Goal: Information Seeking & Learning: Learn about a topic

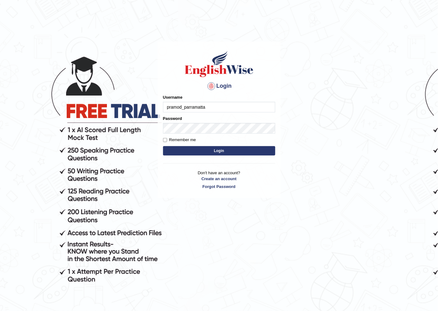
type input "pramod_parramatta"
click at [222, 148] on button "Login" at bounding box center [219, 150] width 112 height 9
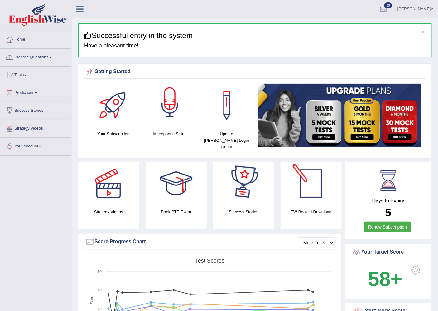
click at [179, 110] on div at bounding box center [170, 106] width 44 height 44
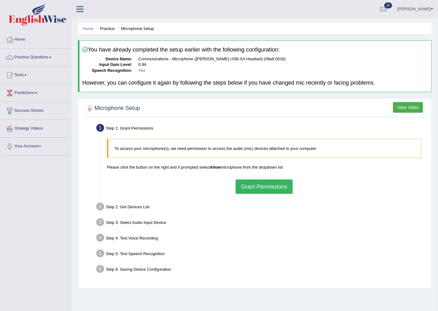
click at [275, 188] on button "Grant Permissions" at bounding box center [264, 186] width 57 height 14
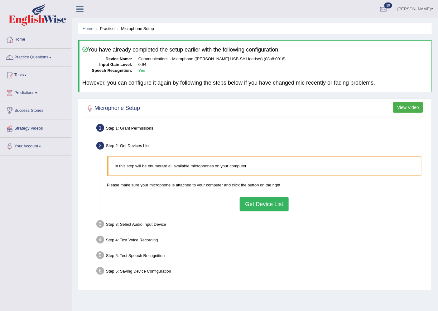
click at [270, 202] on button "Get Device List" at bounding box center [264, 204] width 49 height 14
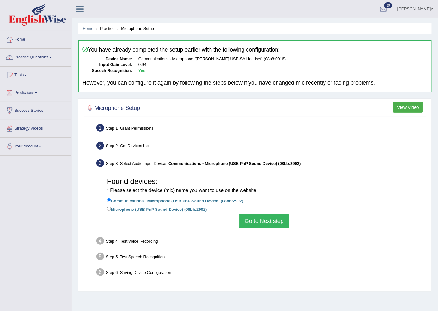
click at [262, 220] on button "Go to Next step" at bounding box center [265, 221] width 50 height 14
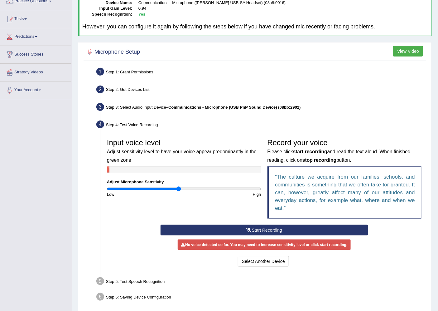
scroll to position [69, 0]
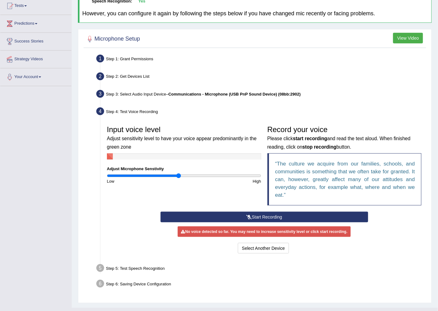
click at [265, 216] on button "Start Recording" at bounding box center [265, 217] width 208 height 11
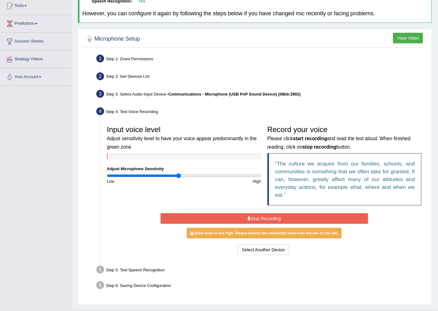
click at [287, 216] on button "Stop Recording" at bounding box center [265, 218] width 208 height 11
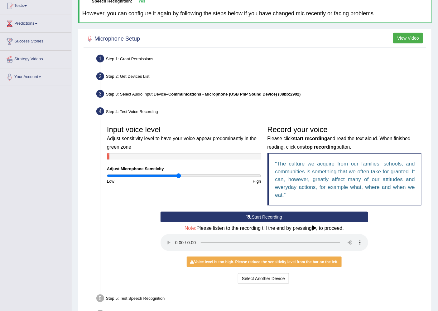
click at [254, 214] on button "Start Recording" at bounding box center [265, 217] width 208 height 11
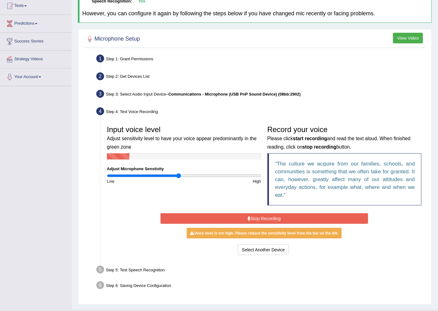
drag, startPoint x: 255, startPoint y: 216, endPoint x: 261, endPoint y: 222, distance: 8.0
click at [260, 220] on button "Stop Recording" at bounding box center [265, 218] width 208 height 11
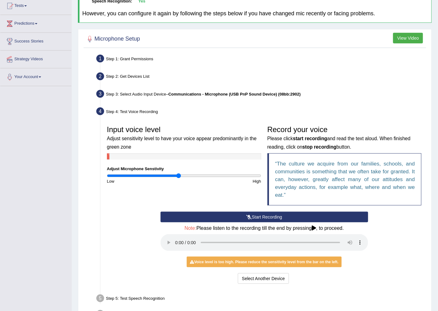
click at [258, 216] on button "Start Recording" at bounding box center [265, 217] width 208 height 11
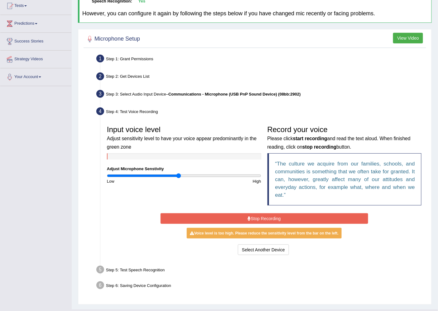
click at [266, 216] on button "Stop Recording" at bounding box center [265, 218] width 208 height 11
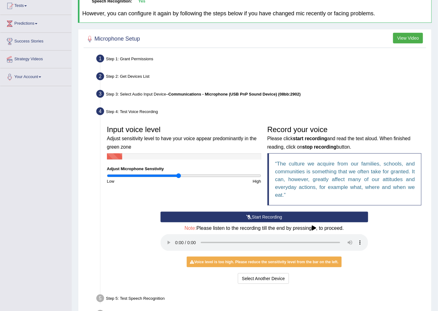
scroll to position [111, 0]
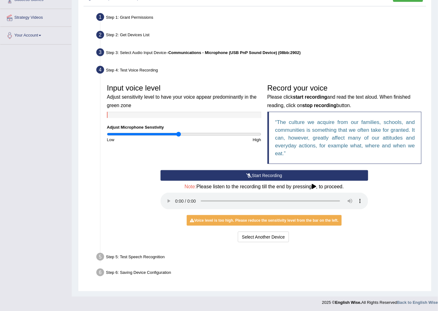
click at [214, 221] on div "Voice level is too high. Please reduce the sensitivity level from the bar on th…" at bounding box center [264, 220] width 155 height 11
click at [345, 256] on div "Step 5: Test Speech Recognition" at bounding box center [261, 258] width 335 height 14
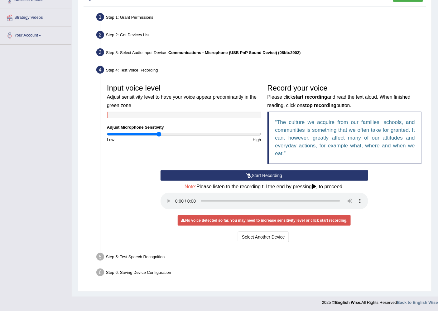
drag, startPoint x: 177, startPoint y: 133, endPoint x: 160, endPoint y: 133, distance: 17.2
type input "0.68"
click at [160, 133] on input "range" at bounding box center [184, 134] width 154 height 5
click at [265, 173] on button "Start Recording" at bounding box center [265, 175] width 208 height 11
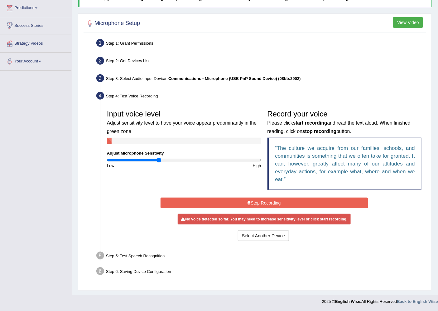
scroll to position [82, 0]
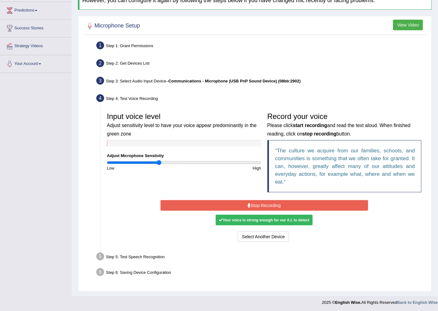
click at [251, 220] on div "Your voice is strong enough for our A.I. to detect" at bounding box center [264, 220] width 97 height 11
click at [265, 205] on button "Stop Recording" at bounding box center [265, 205] width 208 height 11
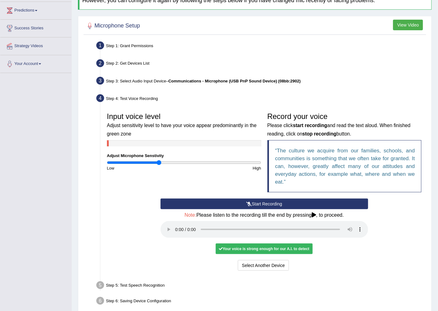
click at [266, 249] on div "Your voice is strong enough for our A.I. to detect" at bounding box center [264, 248] width 97 height 11
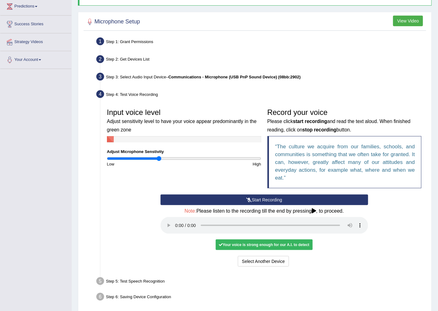
scroll to position [111, 0]
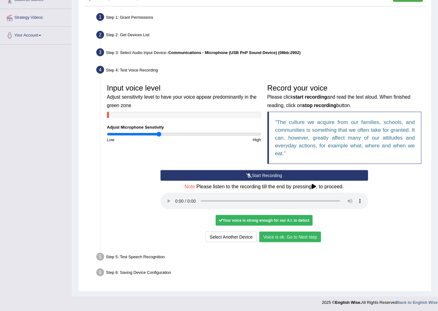
click at [290, 236] on button "Voice is ok. Go to Next step" at bounding box center [291, 236] width 62 height 11
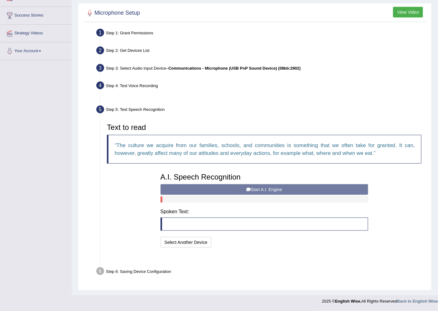
scroll to position [79, 0]
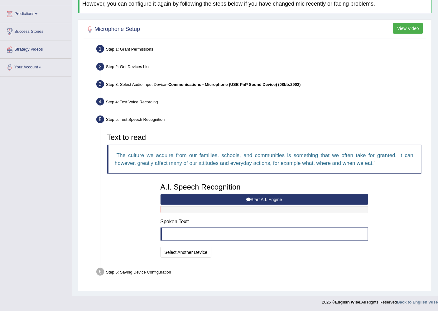
click at [258, 199] on button "Start A.I. Engine" at bounding box center [265, 199] width 208 height 11
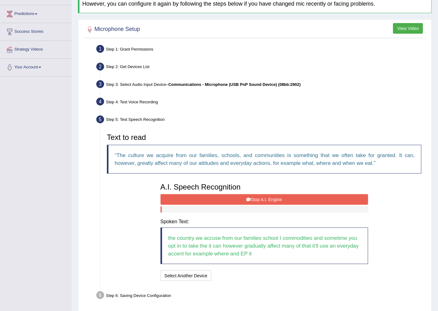
scroll to position [102, 0]
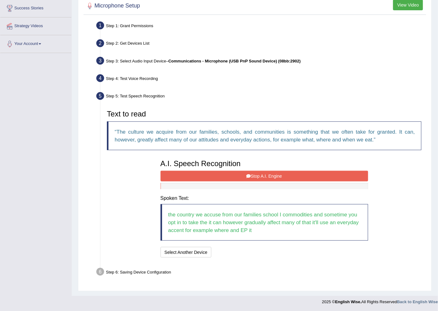
click at [260, 175] on button "Stop A.I. Engine" at bounding box center [265, 176] width 208 height 11
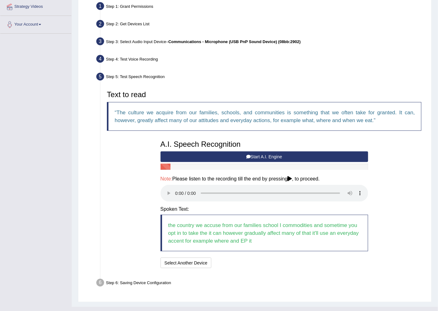
scroll to position [132, 0]
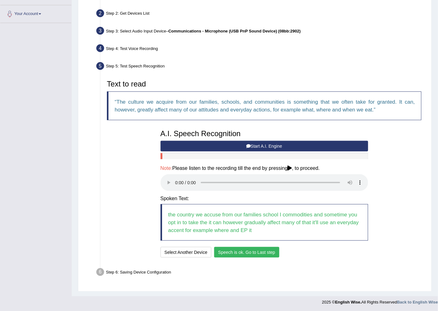
click at [253, 251] on button "Speech is ok. Go to Last step" at bounding box center [246, 252] width 65 height 11
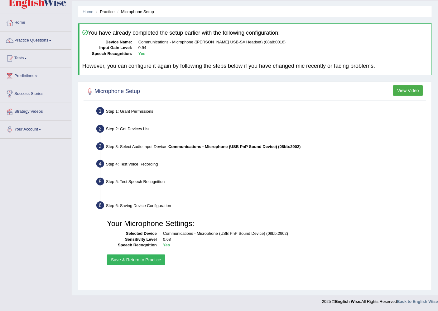
scroll to position [17, 0]
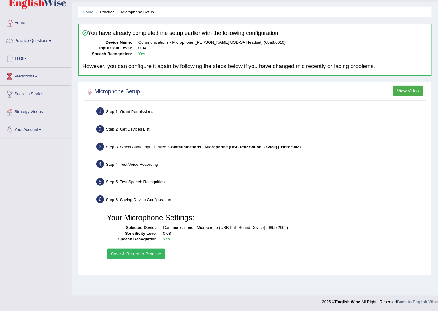
click at [140, 251] on button "Save & Return to Practice" at bounding box center [136, 253] width 58 height 11
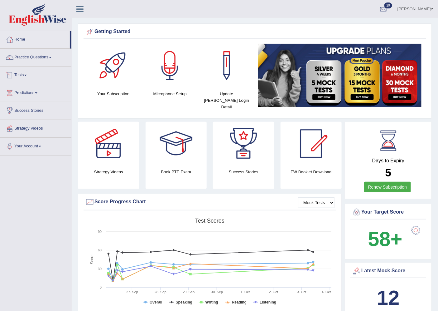
click at [28, 73] on link "Tests" at bounding box center [35, 74] width 71 height 16
click at [28, 74] on link "Tests" at bounding box center [35, 74] width 71 height 16
click at [26, 74] on link "Tests" at bounding box center [35, 74] width 71 height 16
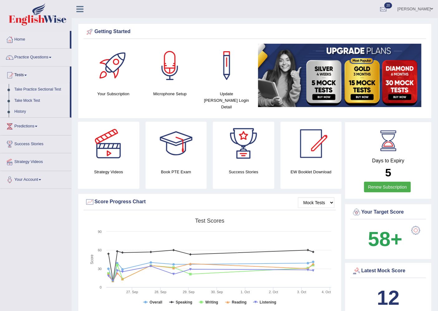
click at [51, 88] on link "Take Practice Sectional Test" at bounding box center [41, 89] width 58 height 11
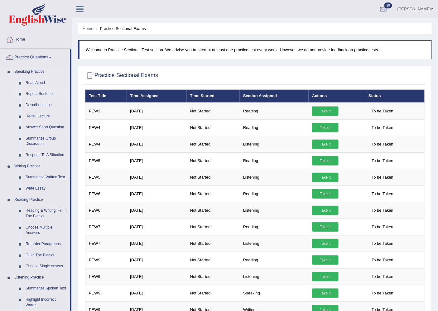
click at [42, 92] on link "Repeat Sentence" at bounding box center [46, 93] width 47 height 11
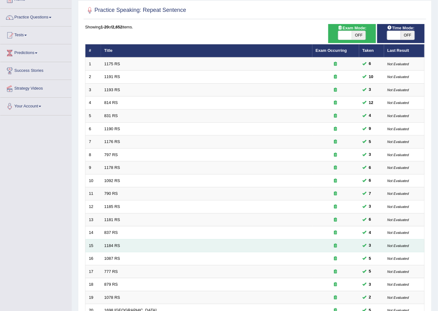
scroll to position [102, 0]
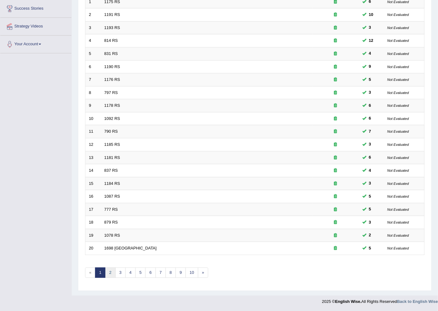
click at [109, 274] on link "2" at bounding box center [110, 272] width 10 height 10
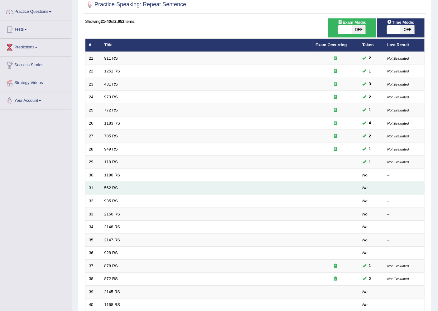
scroll to position [69, 0]
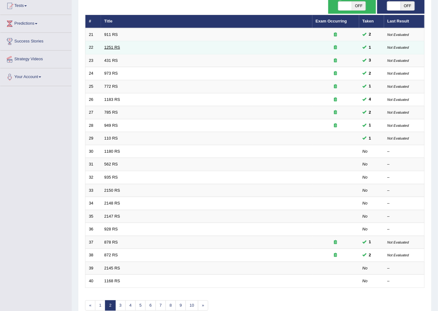
click at [113, 45] on link "1251 RS" at bounding box center [113, 47] width 16 height 5
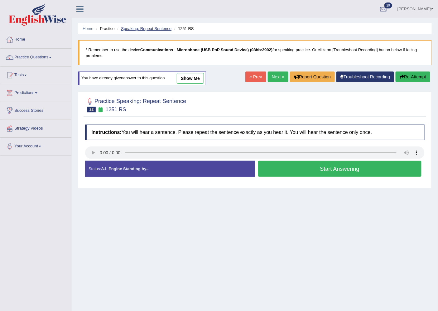
click at [149, 28] on link "Speaking: Repeat Sentence" at bounding box center [146, 28] width 51 height 5
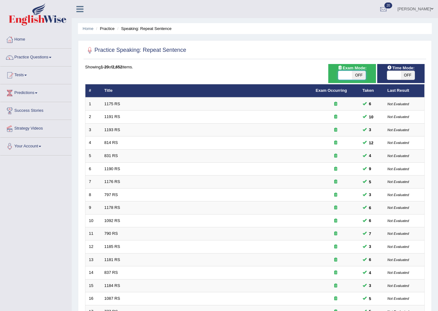
click at [346, 73] on span at bounding box center [345, 75] width 14 height 9
checkbox input "true"
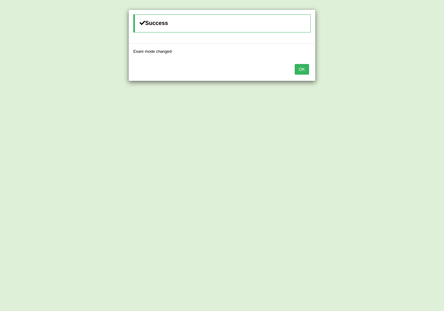
click at [305, 70] on button "OK" at bounding box center [301, 69] width 14 height 11
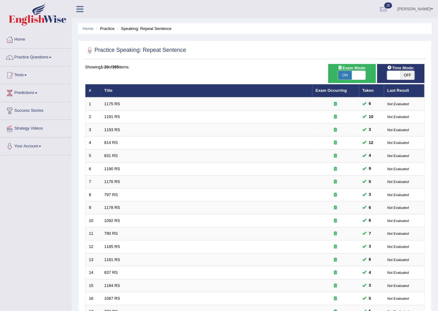
click at [403, 72] on span "OFF" at bounding box center [408, 75] width 14 height 9
checkbox input "true"
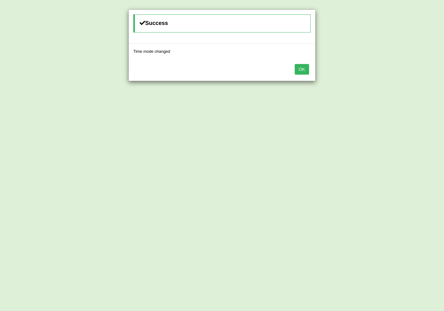
click at [304, 70] on button "OK" at bounding box center [301, 69] width 14 height 11
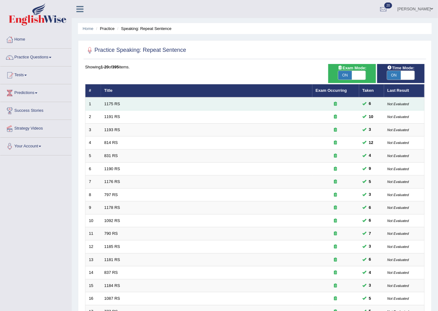
click at [127, 104] on td "1175 RS" at bounding box center [207, 103] width 212 height 13
click at [110, 102] on link "1175 RS" at bounding box center [113, 103] width 16 height 5
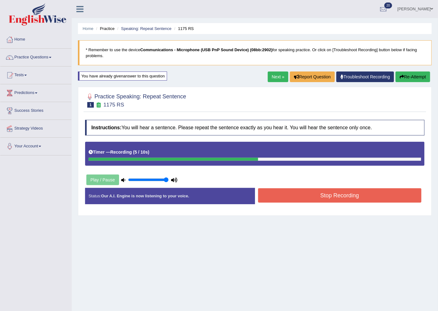
click at [317, 195] on button "Stop Recording" at bounding box center [340, 195] width 164 height 14
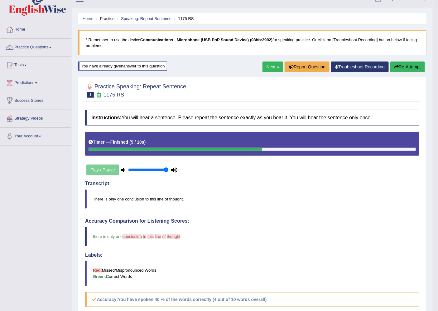
scroll to position [7, 0]
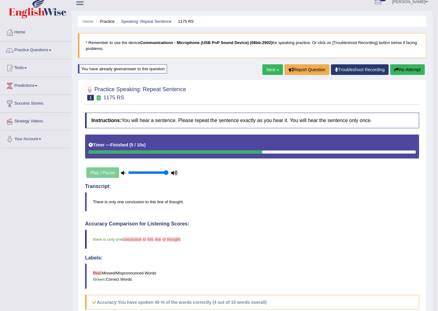
click at [272, 68] on link "Next »" at bounding box center [273, 69] width 21 height 11
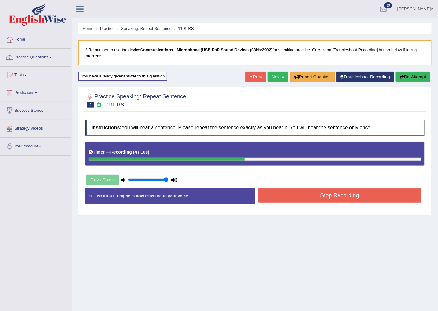
click at [304, 197] on button "Stop Recording" at bounding box center [340, 195] width 164 height 14
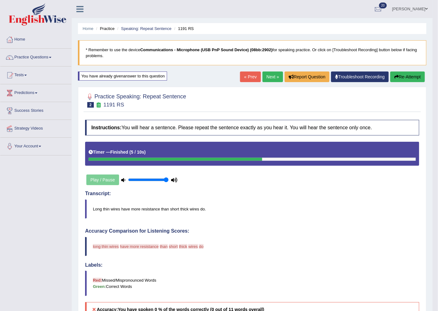
click at [404, 74] on button "Re-Attempt" at bounding box center [408, 76] width 35 height 11
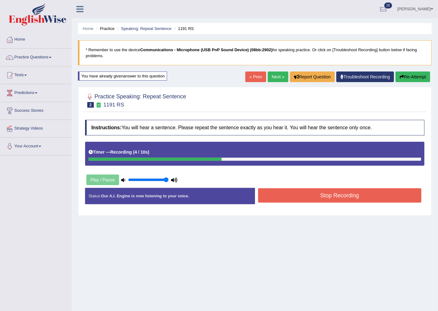
click at [323, 195] on button "Stop Recording" at bounding box center [340, 195] width 164 height 14
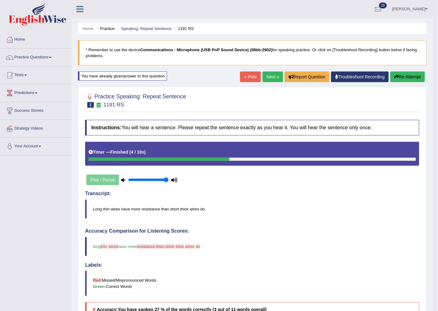
click at [270, 75] on link "Next »" at bounding box center [273, 76] width 21 height 11
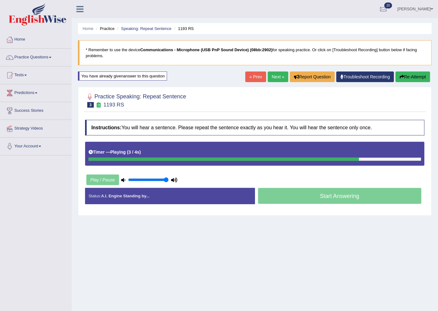
scroll to position [17, 0]
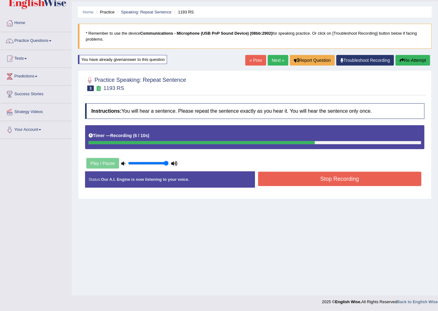
click at [329, 180] on button "Stop Recording" at bounding box center [340, 179] width 164 height 14
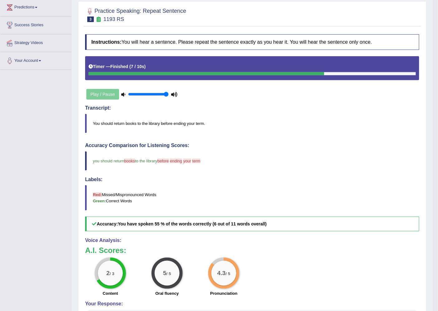
scroll to position [0, 0]
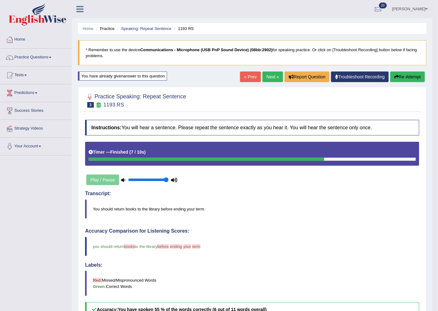
click at [273, 74] on link "Next »" at bounding box center [273, 76] width 21 height 11
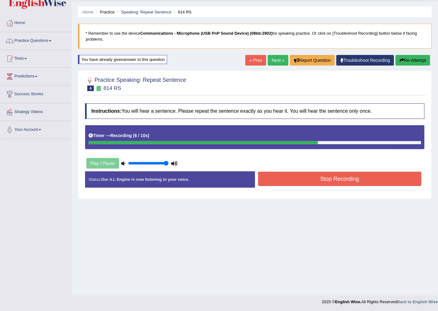
click at [359, 177] on button "Stop Recording" at bounding box center [340, 179] width 164 height 14
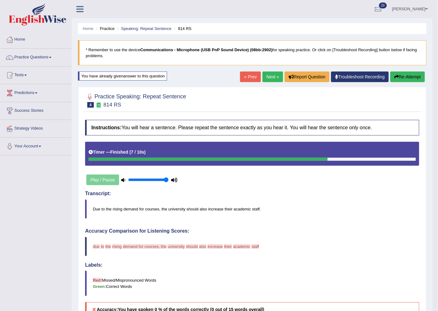
click at [401, 75] on button "Re-Attempt" at bounding box center [408, 76] width 35 height 11
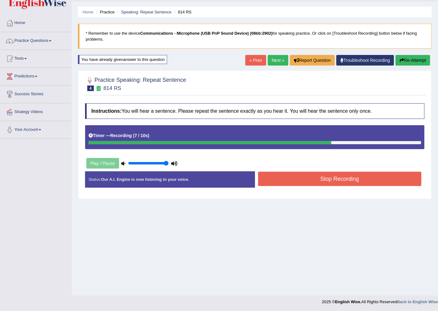
click at [342, 180] on button "Stop Recording" at bounding box center [340, 179] width 164 height 14
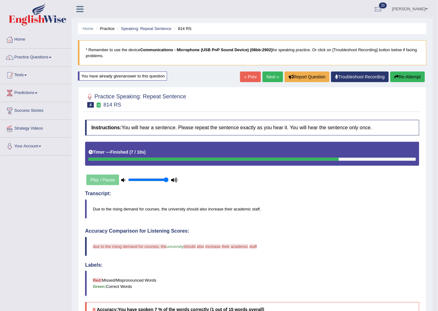
click at [411, 73] on button "Re-Attempt" at bounding box center [408, 76] width 35 height 11
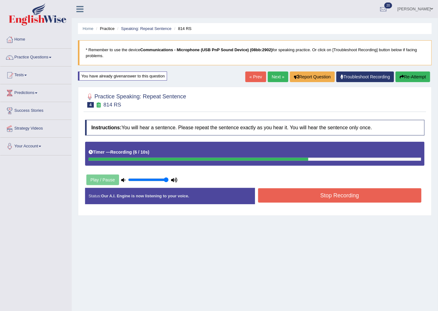
click at [334, 197] on button "Stop Recording" at bounding box center [340, 195] width 164 height 14
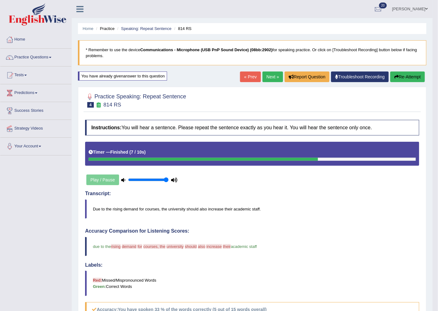
click at [268, 76] on link "Next »" at bounding box center [273, 76] width 21 height 11
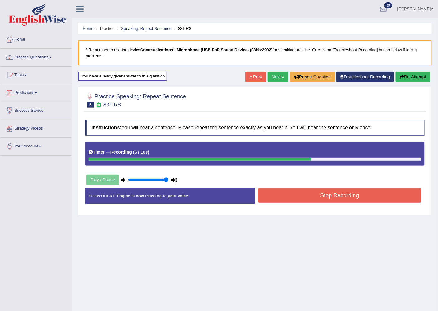
click at [355, 197] on button "Stop Recording" at bounding box center [340, 195] width 164 height 14
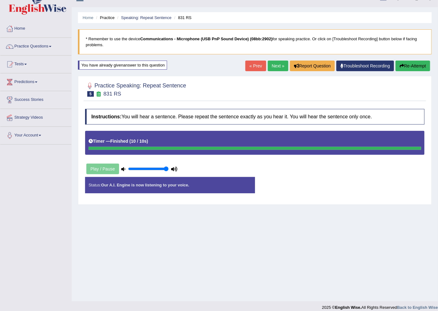
scroll to position [17, 0]
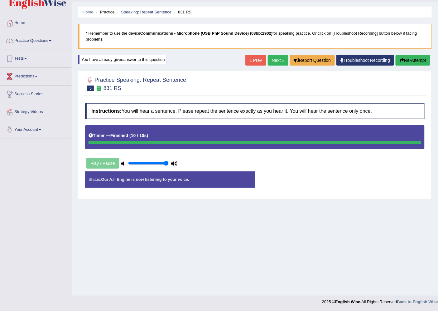
click at [415, 58] on button "Re-Attempt" at bounding box center [413, 60] width 35 height 11
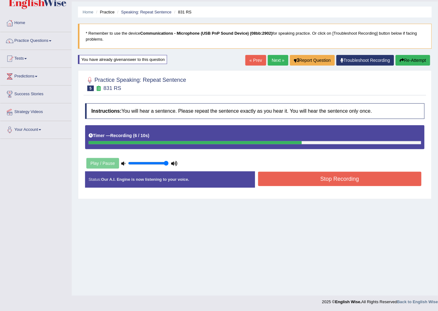
click at [345, 178] on button "Stop Recording" at bounding box center [340, 179] width 164 height 14
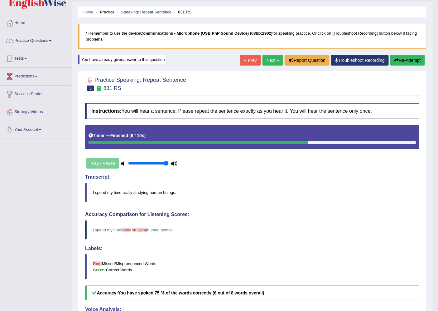
click at [275, 61] on link "Next »" at bounding box center [273, 60] width 21 height 11
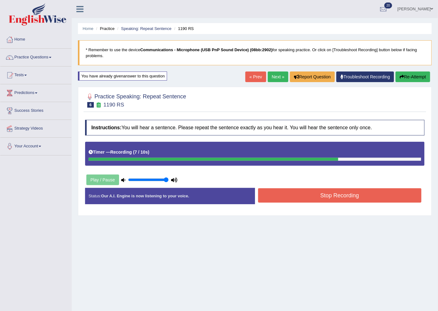
click at [351, 197] on button "Stop Recording" at bounding box center [340, 195] width 164 height 14
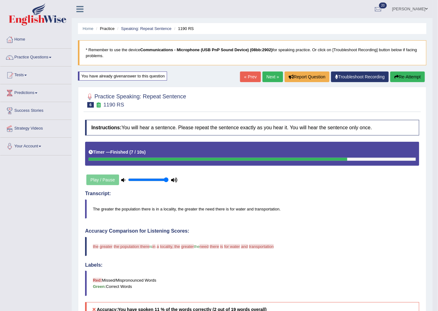
click at [268, 74] on link "Next »" at bounding box center [273, 76] width 21 height 11
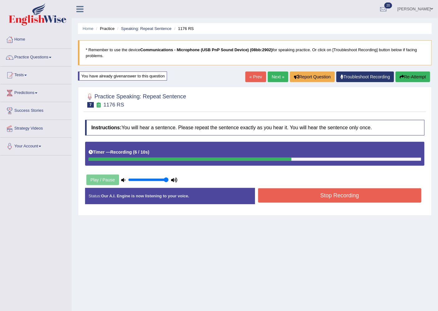
click at [304, 192] on button "Stop Recording" at bounding box center [340, 195] width 164 height 14
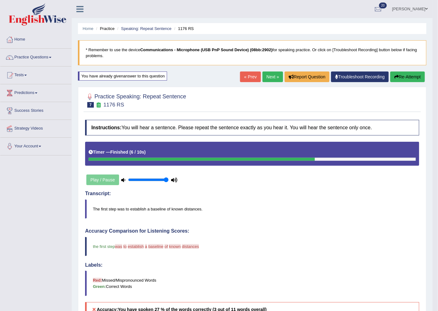
click at [270, 72] on link "Next »" at bounding box center [273, 76] width 21 height 11
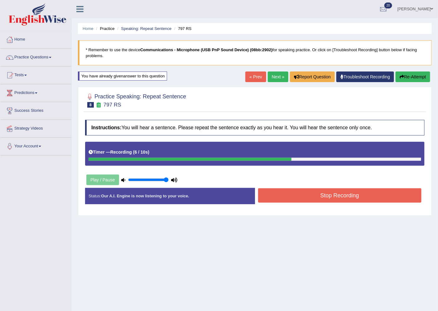
click at [304, 191] on button "Stop Recording" at bounding box center [340, 195] width 164 height 14
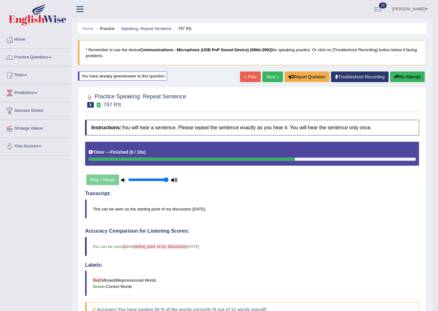
click at [272, 76] on link "Next »" at bounding box center [273, 76] width 21 height 11
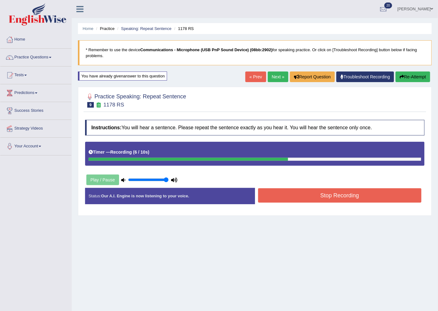
click at [316, 197] on button "Stop Recording" at bounding box center [340, 195] width 164 height 14
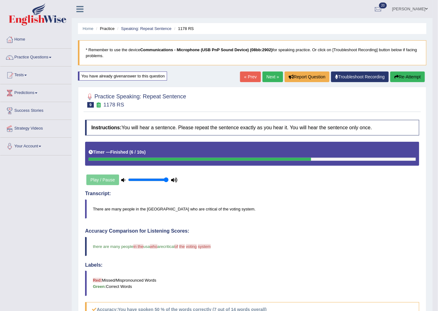
click at [269, 73] on link "Next »" at bounding box center [273, 76] width 21 height 11
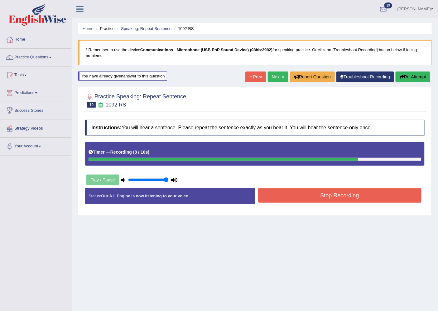
click at [306, 198] on button "Stop Recording" at bounding box center [340, 195] width 164 height 14
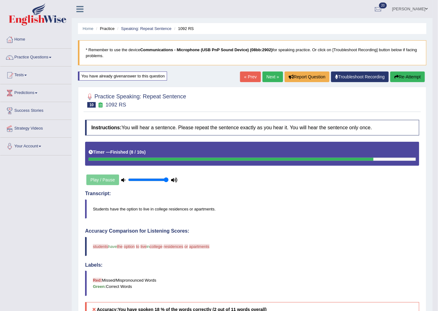
click at [402, 75] on button "Re-Attempt" at bounding box center [408, 76] width 35 height 11
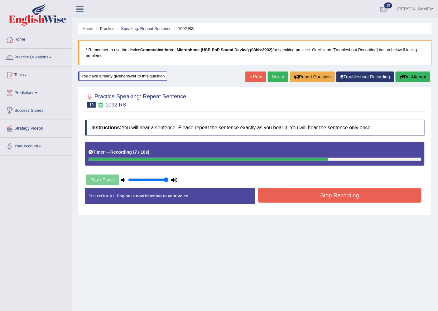
click at [282, 198] on button "Stop Recording" at bounding box center [340, 195] width 164 height 14
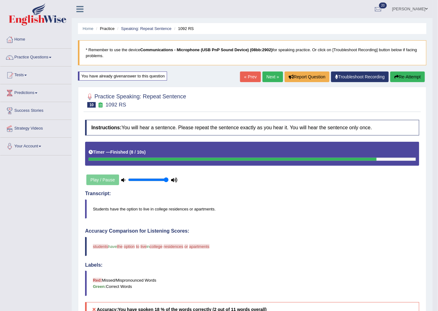
click at [406, 75] on button "Re-Attempt" at bounding box center [408, 76] width 35 height 11
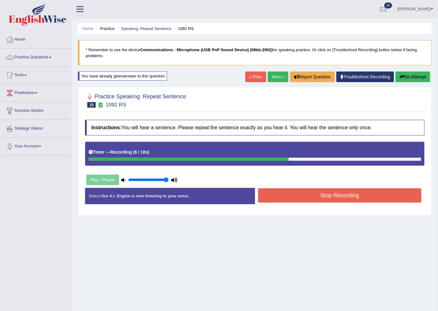
click at [304, 196] on button "Stop Recording" at bounding box center [340, 195] width 164 height 14
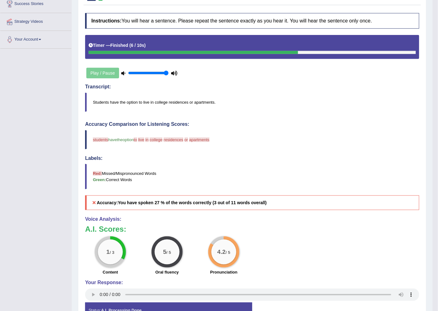
scroll to position [7, 0]
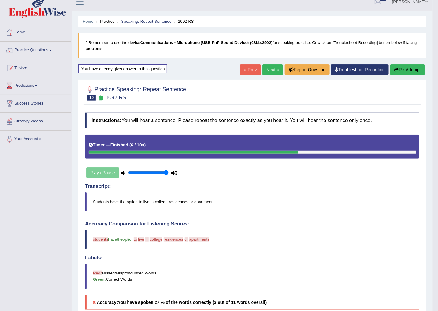
click at [275, 67] on link "Next »" at bounding box center [273, 69] width 21 height 11
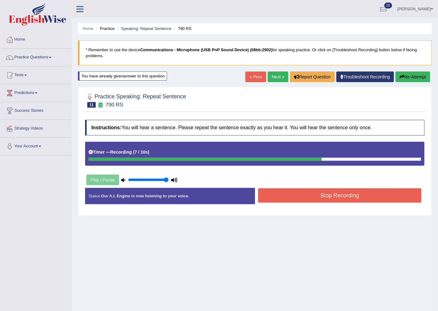
click at [298, 192] on button "Stop Recording" at bounding box center [340, 195] width 164 height 14
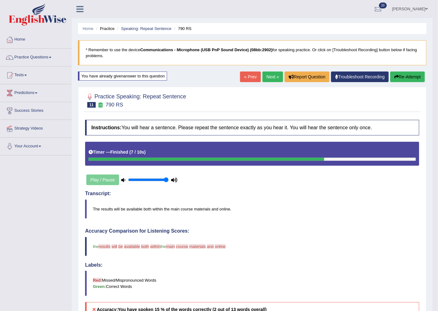
click at [398, 75] on button "Re-Attempt" at bounding box center [408, 76] width 35 height 11
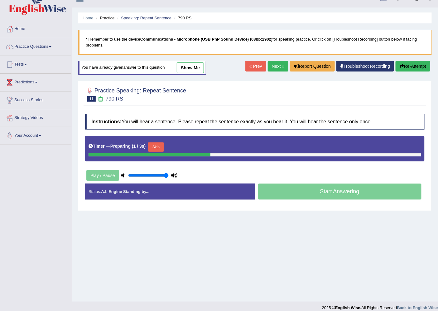
scroll to position [17, 0]
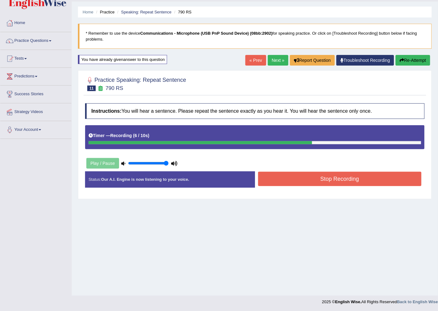
click at [297, 183] on button "Stop Recording" at bounding box center [340, 179] width 164 height 14
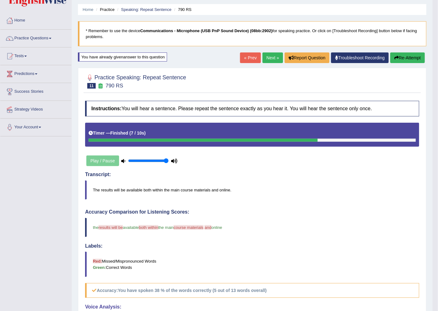
scroll to position [0, 0]
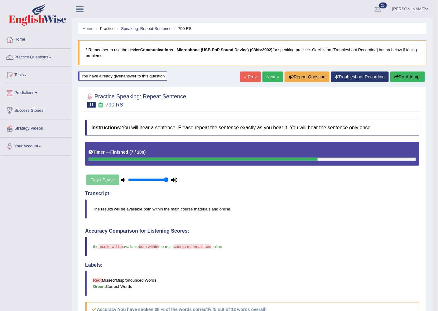
click at [270, 74] on link "Next »" at bounding box center [273, 76] width 21 height 11
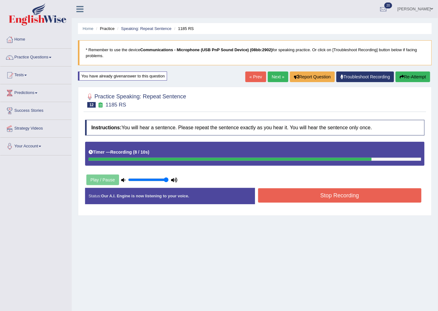
click at [322, 199] on button "Stop Recording" at bounding box center [340, 195] width 164 height 14
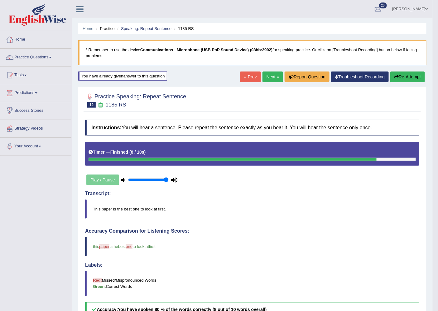
click at [272, 74] on link "Next »" at bounding box center [273, 76] width 21 height 11
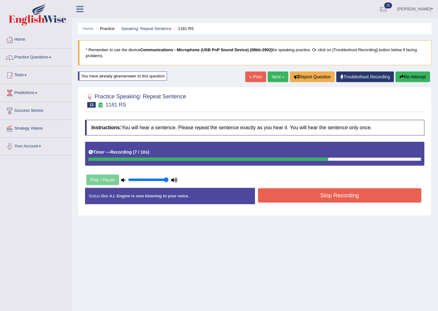
click at [316, 195] on button "Stop Recording" at bounding box center [340, 195] width 164 height 14
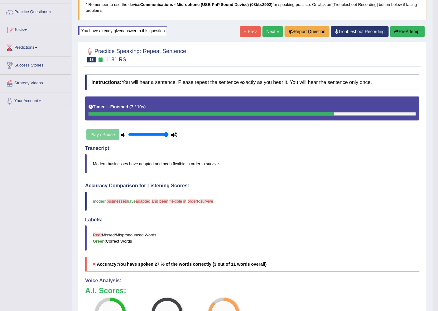
scroll to position [7, 0]
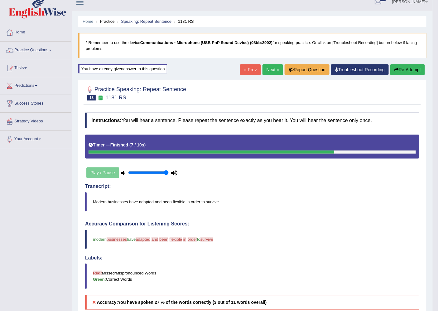
drag, startPoint x: 271, startPoint y: 68, endPoint x: 269, endPoint y: 70, distance: 3.6
click at [270, 68] on link "Next »" at bounding box center [273, 69] width 21 height 11
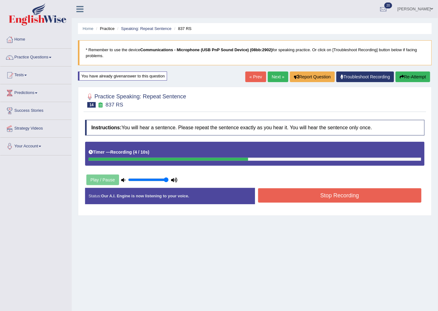
click at [308, 190] on button "Stop Recording" at bounding box center [340, 195] width 164 height 14
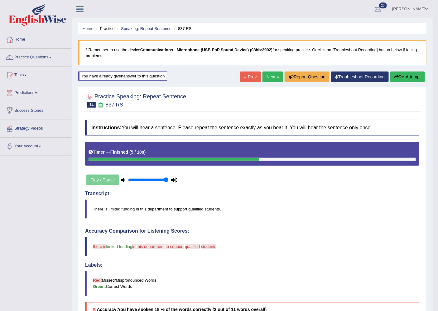
click at [402, 73] on button "Re-Attempt" at bounding box center [408, 76] width 35 height 11
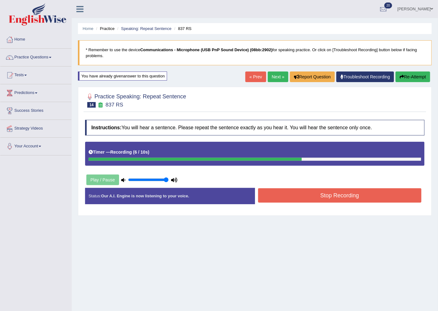
click at [303, 198] on button "Stop Recording" at bounding box center [340, 195] width 164 height 14
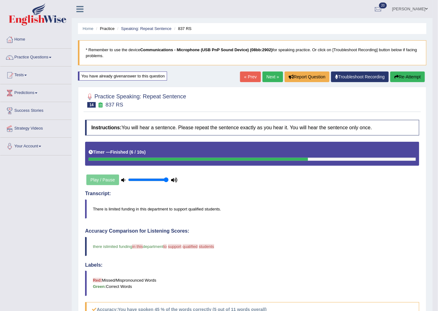
click at [403, 71] on button "Re-Attempt" at bounding box center [408, 76] width 35 height 11
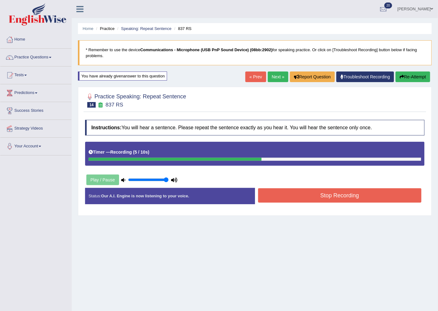
click at [324, 195] on button "Stop Recording" at bounding box center [340, 195] width 164 height 14
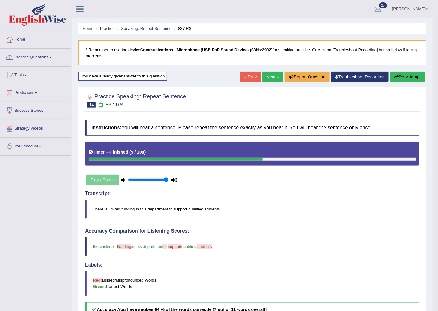
click at [275, 75] on link "Next »" at bounding box center [273, 76] width 21 height 11
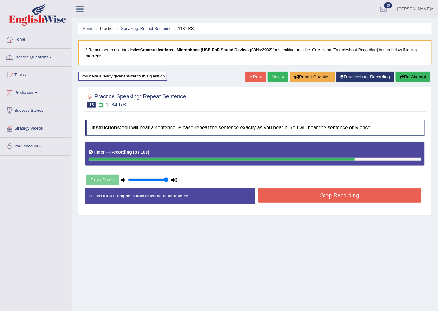
click at [332, 196] on button "Stop Recording" at bounding box center [340, 195] width 164 height 14
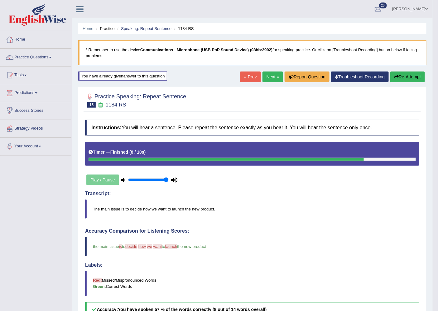
click at [271, 74] on link "Next »" at bounding box center [273, 76] width 21 height 11
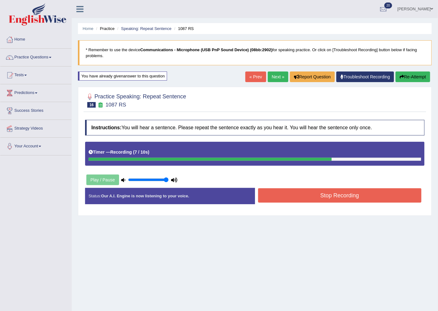
click at [339, 198] on button "Stop Recording" at bounding box center [340, 195] width 164 height 14
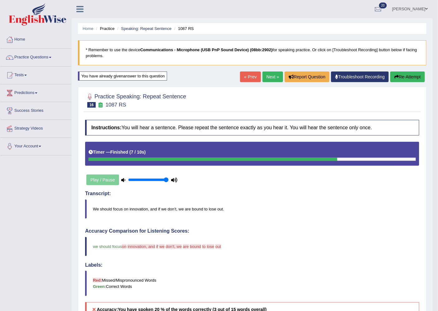
click at [267, 76] on link "Next »" at bounding box center [273, 76] width 21 height 11
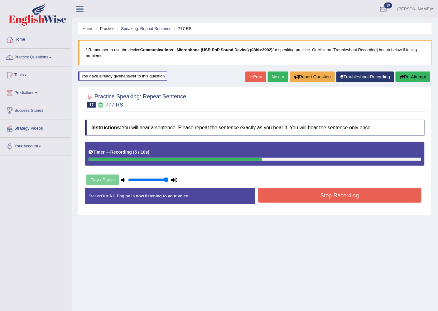
click at [333, 195] on button "Stop Recording" at bounding box center [340, 195] width 164 height 14
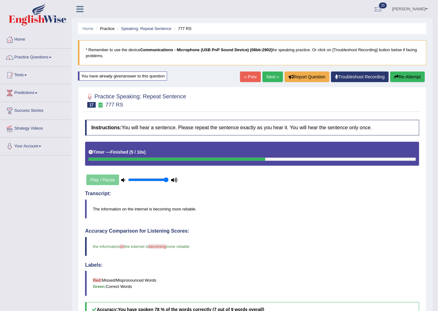
click at [267, 74] on link "Next »" at bounding box center [273, 76] width 21 height 11
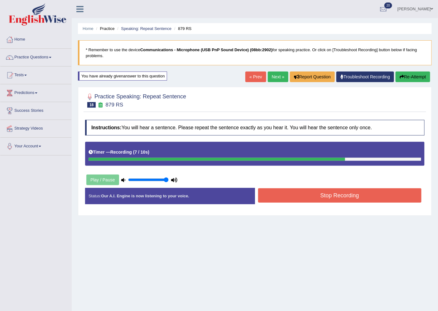
click at [341, 195] on button "Stop Recording" at bounding box center [340, 195] width 164 height 14
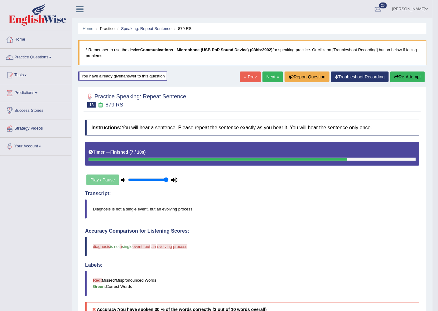
click at [401, 74] on button "Re-Attempt" at bounding box center [408, 76] width 35 height 11
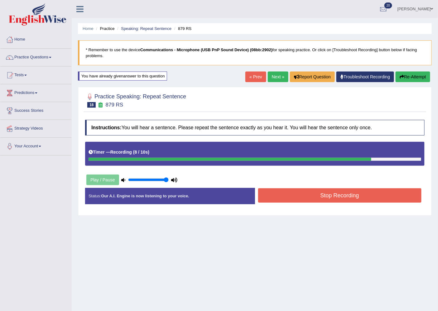
click at [334, 194] on button "Stop Recording" at bounding box center [340, 195] width 164 height 14
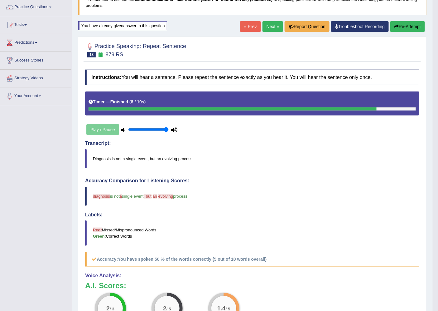
scroll to position [42, 0]
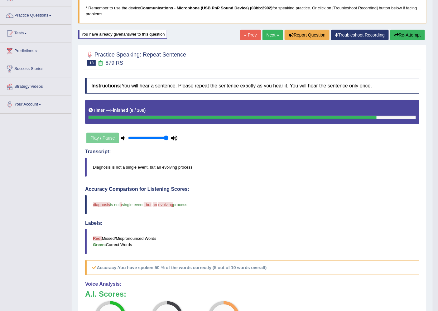
click at [411, 33] on button "Re-Attempt" at bounding box center [408, 35] width 35 height 11
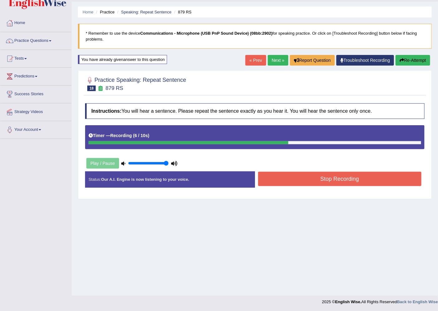
click at [341, 177] on button "Stop Recording" at bounding box center [340, 179] width 164 height 14
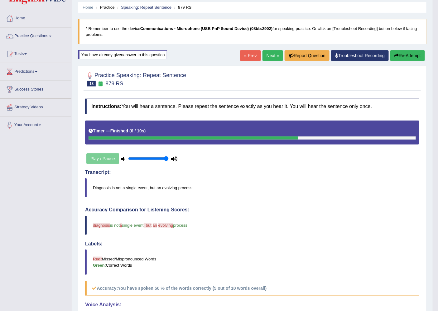
scroll to position [7, 0]
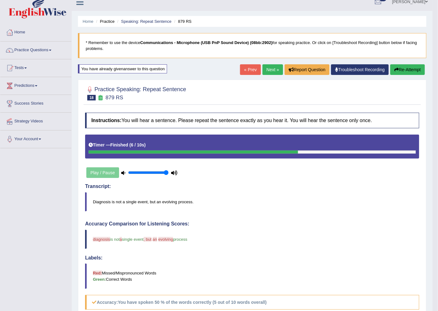
click at [272, 69] on link "Next »" at bounding box center [273, 69] width 21 height 11
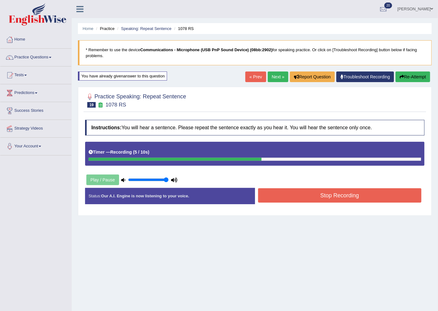
click at [320, 196] on button "Stop Recording" at bounding box center [340, 195] width 164 height 14
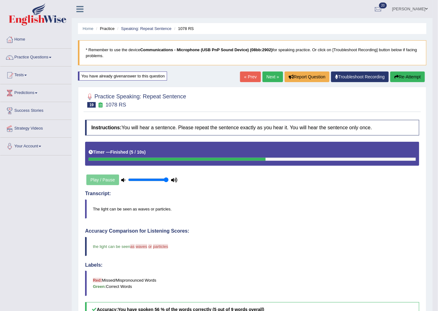
click at [264, 71] on div "Home Practice Speaking: Repeat Sentence 1078 RS * Remember to use the device Co…" at bounding box center [252, 220] width 361 height 441
click at [266, 74] on link "Next »" at bounding box center [273, 76] width 21 height 11
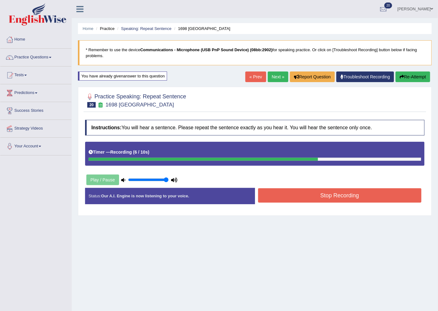
click at [337, 195] on button "Stop Recording" at bounding box center [340, 195] width 164 height 14
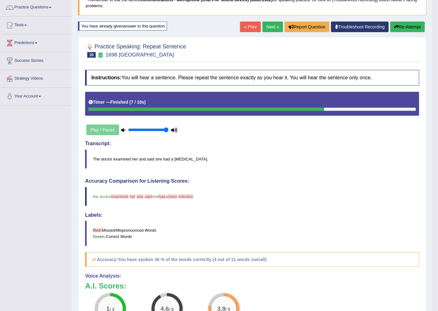
scroll to position [69, 0]
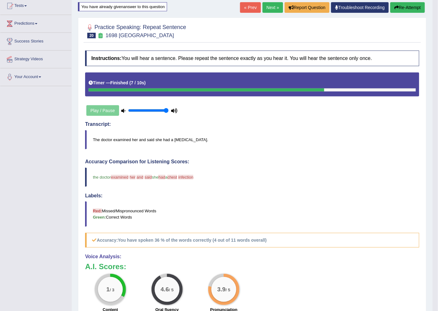
click at [271, 6] on link "Next »" at bounding box center [273, 7] width 21 height 11
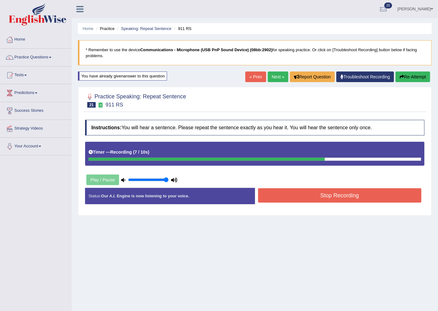
click at [332, 194] on button "Stop Recording" at bounding box center [340, 195] width 164 height 14
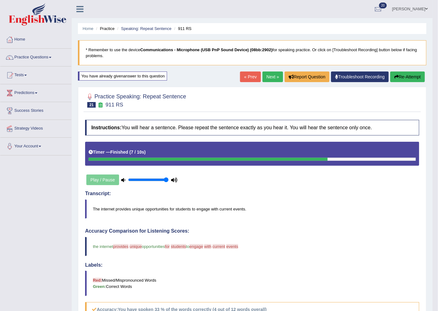
click at [269, 75] on link "Next »" at bounding box center [273, 76] width 21 height 11
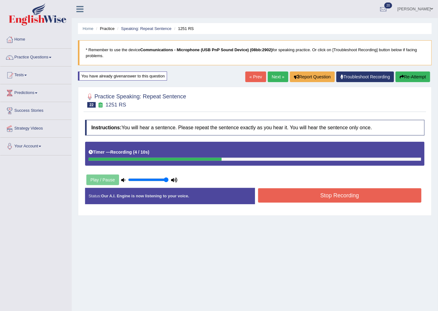
click at [333, 197] on button "Stop Recording" at bounding box center [340, 195] width 164 height 14
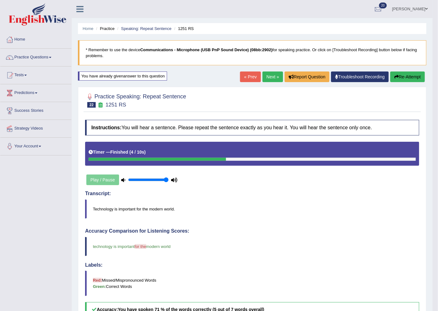
click at [268, 75] on link "Next »" at bounding box center [273, 76] width 21 height 11
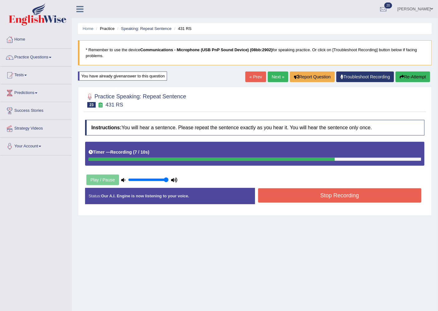
click at [319, 195] on button "Stop Recording" at bounding box center [340, 195] width 164 height 14
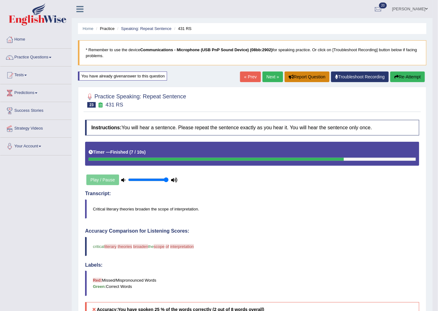
click at [285, 77] on button "Report Question" at bounding box center [307, 76] width 45 height 11
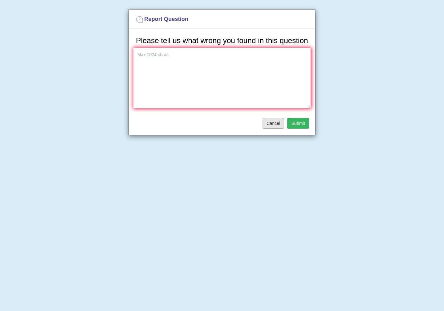
click at [275, 126] on button "Cancel" at bounding box center [273, 123] width 22 height 11
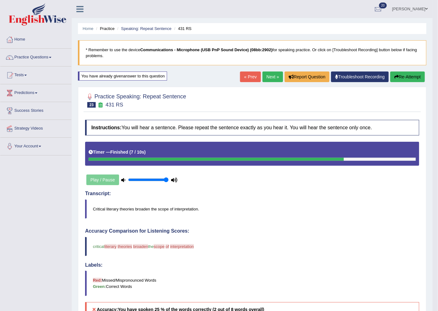
click at [269, 76] on link "Next »" at bounding box center [273, 76] width 21 height 11
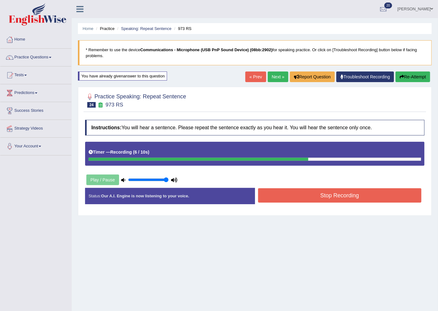
click at [326, 195] on button "Stop Recording" at bounding box center [340, 195] width 164 height 14
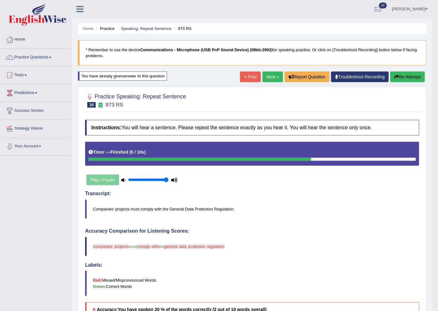
click at [270, 72] on link "Next »" at bounding box center [273, 76] width 21 height 11
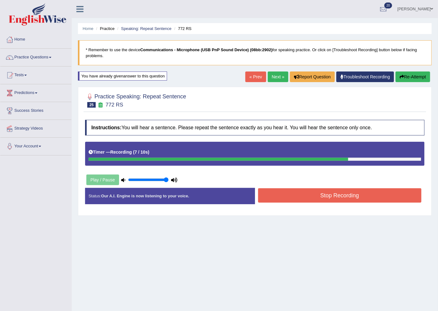
click at [331, 196] on button "Stop Recording" at bounding box center [340, 195] width 164 height 14
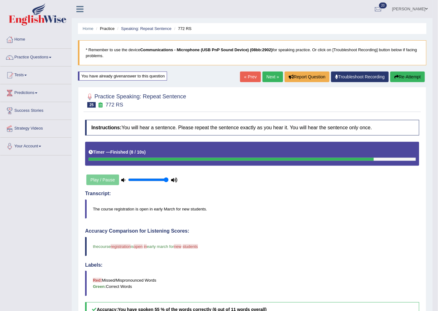
click at [269, 75] on link "Next »" at bounding box center [273, 76] width 21 height 11
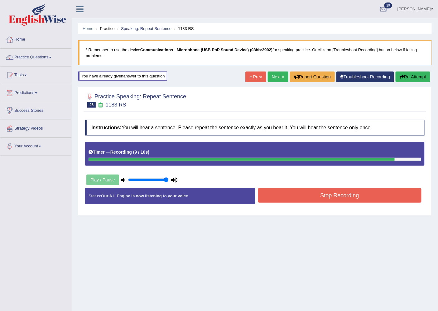
click at [331, 195] on button "Stop Recording" at bounding box center [340, 195] width 164 height 14
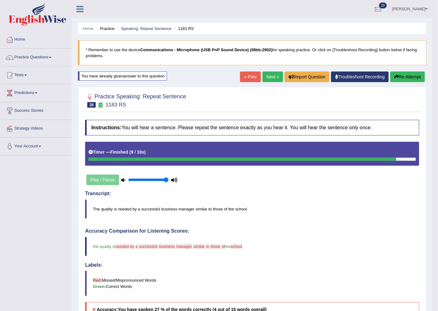
click at [396, 75] on icon "button" at bounding box center [397, 77] width 4 height 4
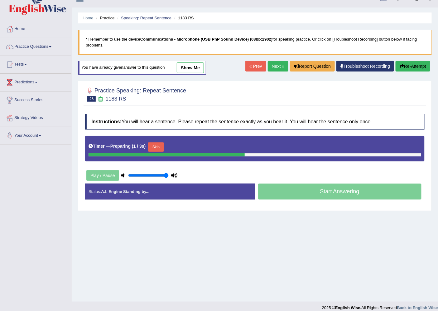
scroll to position [17, 0]
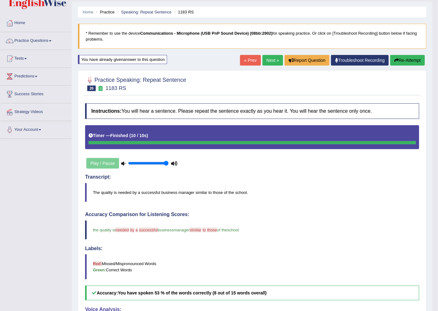
click at [273, 60] on link "Next »" at bounding box center [273, 60] width 21 height 11
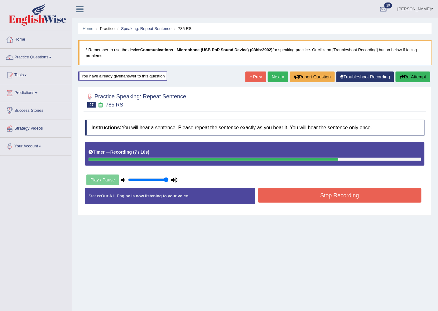
click at [347, 195] on button "Stop Recording" at bounding box center [340, 195] width 164 height 14
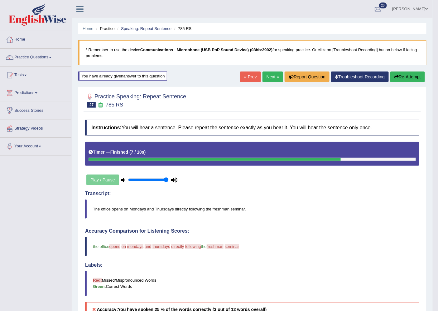
click at [407, 74] on button "Re-Attempt" at bounding box center [408, 76] width 35 height 11
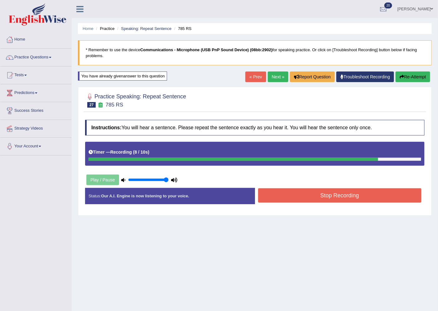
click at [333, 197] on button "Stop Recording" at bounding box center [340, 195] width 164 height 14
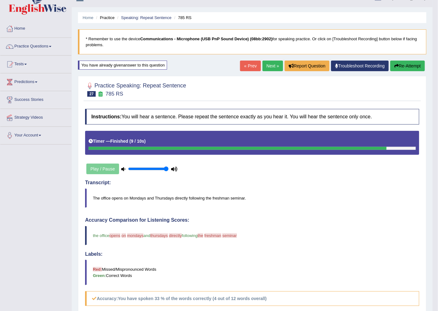
scroll to position [7, 0]
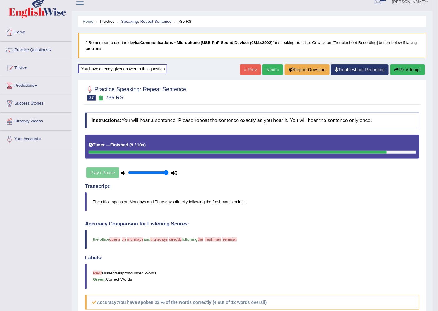
click at [268, 70] on link "Next »" at bounding box center [273, 69] width 21 height 11
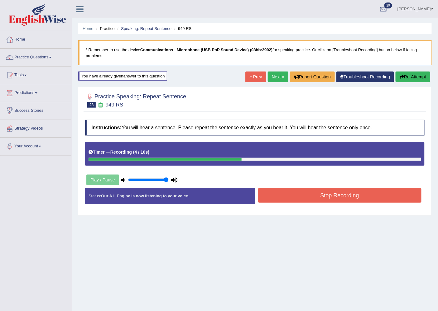
click at [319, 197] on button "Stop Recording" at bounding box center [340, 195] width 164 height 14
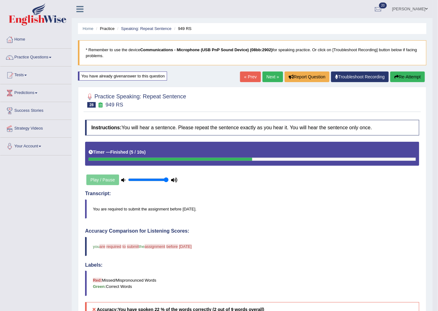
click at [401, 74] on button "Re-Attempt" at bounding box center [408, 76] width 35 height 11
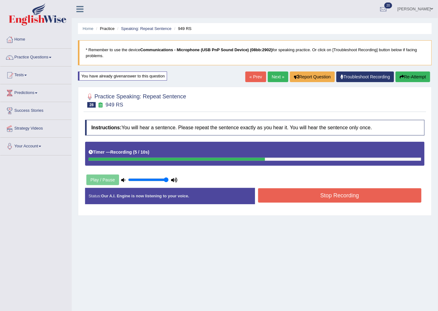
click at [310, 197] on button "Stop Recording" at bounding box center [340, 195] width 164 height 14
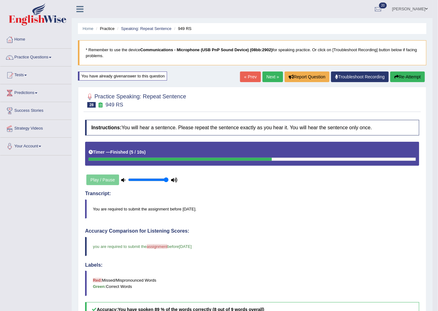
click at [270, 74] on link "Next »" at bounding box center [273, 76] width 21 height 11
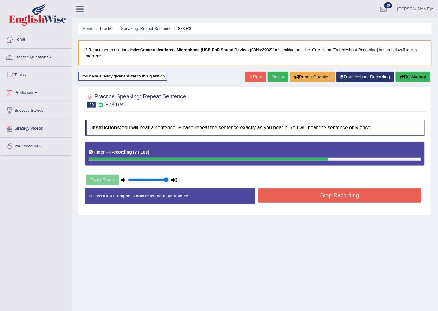
click at [275, 195] on button "Stop Recording" at bounding box center [340, 195] width 164 height 14
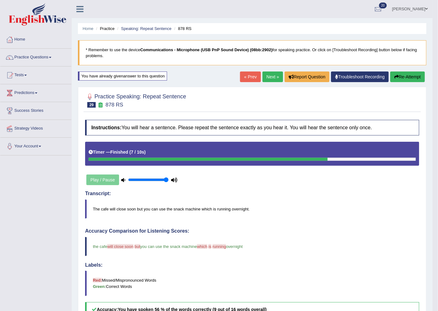
click at [273, 74] on link "Next »" at bounding box center [273, 76] width 21 height 11
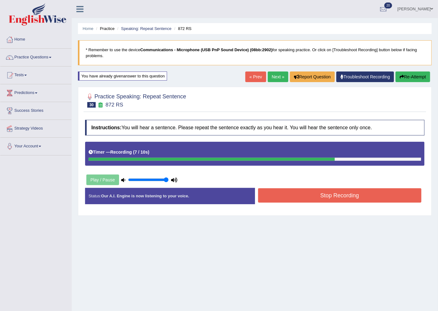
click at [317, 197] on button "Stop Recording" at bounding box center [340, 195] width 164 height 14
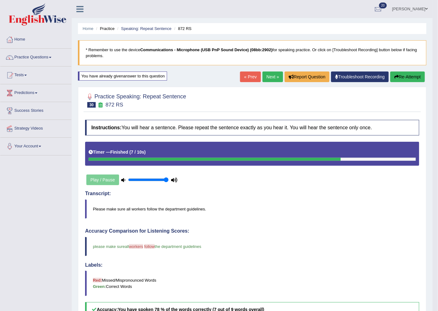
click at [269, 75] on link "Next »" at bounding box center [273, 76] width 21 height 11
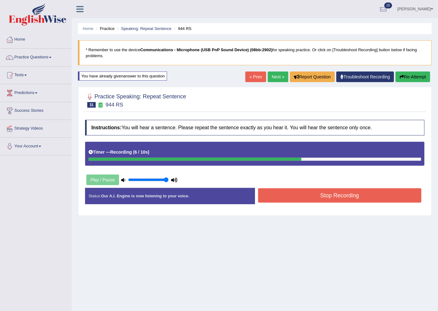
click at [295, 197] on button "Stop Recording" at bounding box center [340, 195] width 164 height 14
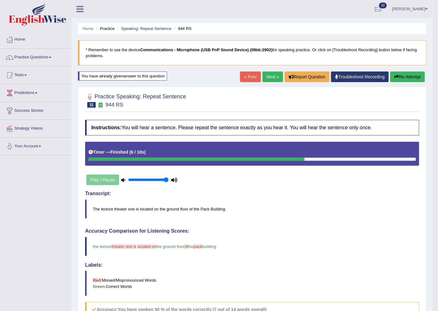
click at [268, 76] on link "Next »" at bounding box center [273, 76] width 21 height 11
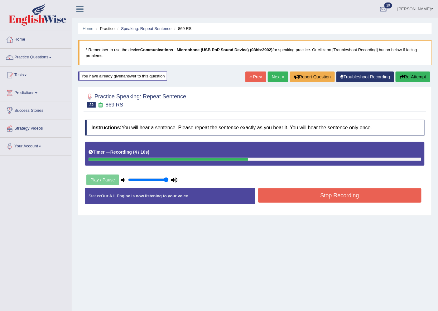
click at [306, 196] on button "Stop Recording" at bounding box center [340, 195] width 164 height 14
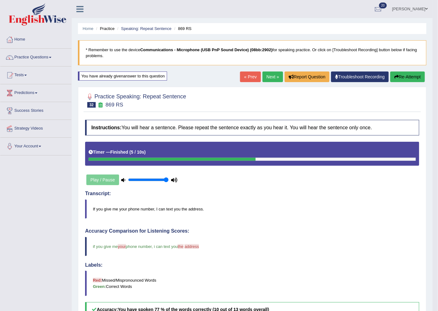
click at [270, 75] on link "Next »" at bounding box center [273, 76] width 21 height 11
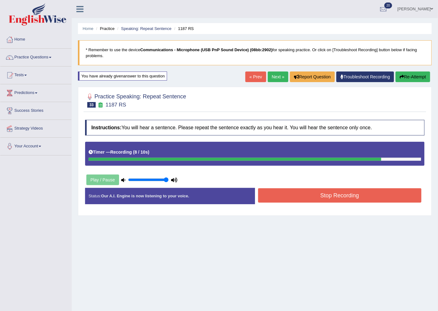
click at [345, 197] on button "Stop Recording" at bounding box center [340, 195] width 164 height 14
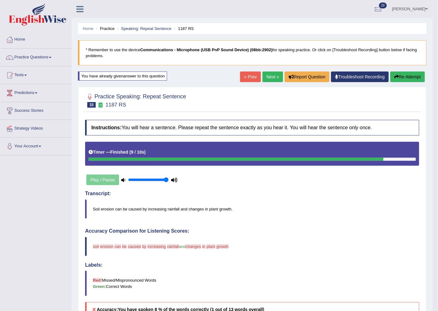
click at [400, 75] on button "Re-Attempt" at bounding box center [408, 76] width 35 height 11
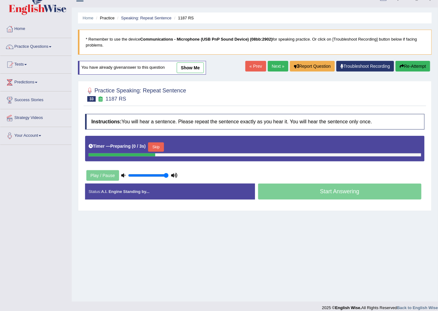
scroll to position [17, 0]
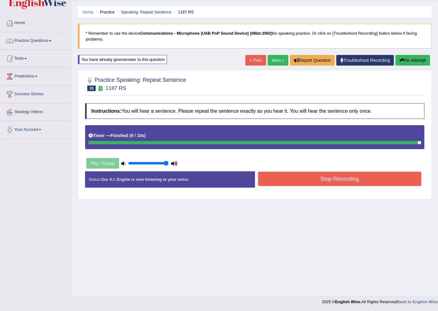
click at [306, 179] on div "Status: Our A.I. Engine is now listening to your voice. Start Answering Stop Re…" at bounding box center [255, 182] width 340 height 22
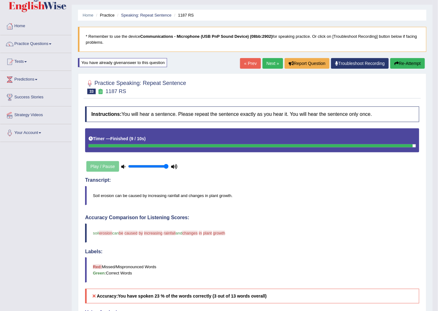
scroll to position [0, 0]
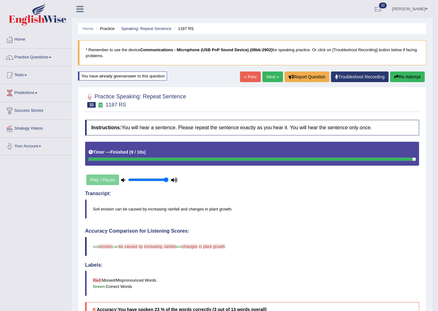
click at [404, 76] on button "Re-Attempt" at bounding box center [408, 76] width 35 height 11
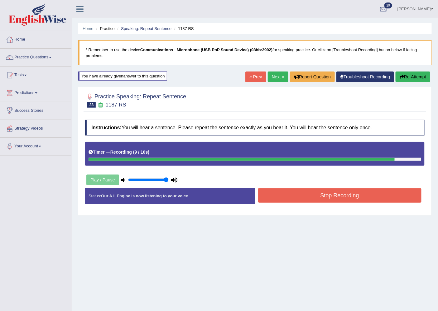
click at [327, 197] on button "Stop Recording" at bounding box center [340, 195] width 164 height 14
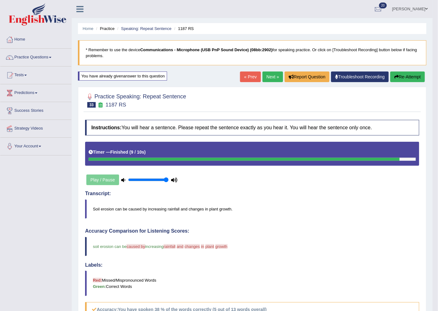
click at [269, 70] on div "Home Practice Speaking: Repeat Sentence 1187 RS * Remember to use the device Co…" at bounding box center [252, 220] width 361 height 441
click at [269, 74] on link "Next »" at bounding box center [273, 76] width 21 height 11
click at [269, 79] on link "Next »" at bounding box center [273, 76] width 21 height 11
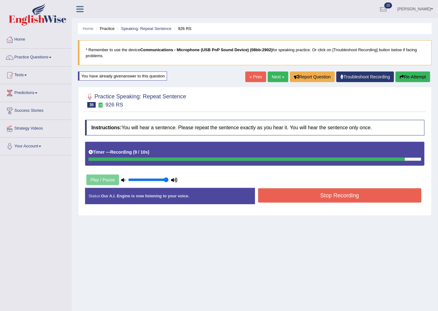
click at [314, 196] on button "Stop Recording" at bounding box center [340, 195] width 164 height 14
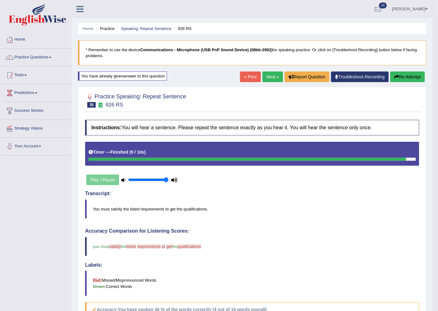
click at [270, 73] on link "Next »" at bounding box center [273, 76] width 21 height 11
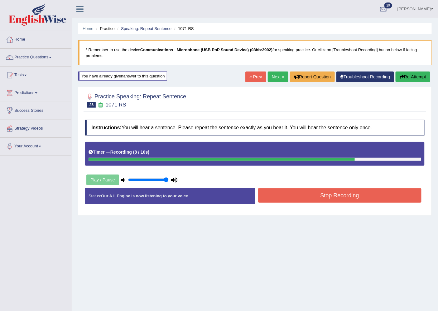
click at [329, 195] on button "Stop Recording" at bounding box center [340, 195] width 164 height 14
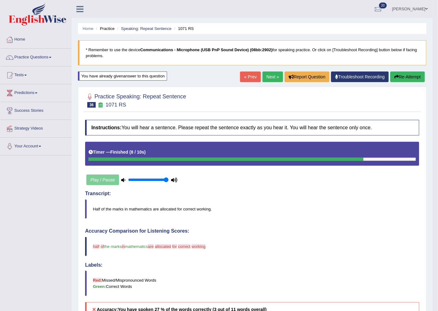
click at [400, 74] on button "Re-Attempt" at bounding box center [408, 76] width 35 height 11
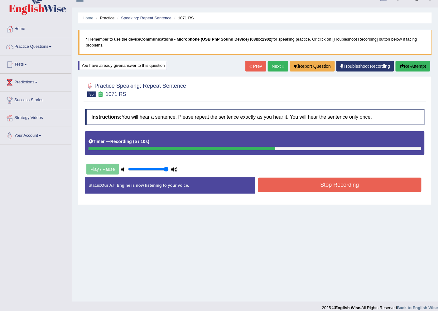
scroll to position [17, 0]
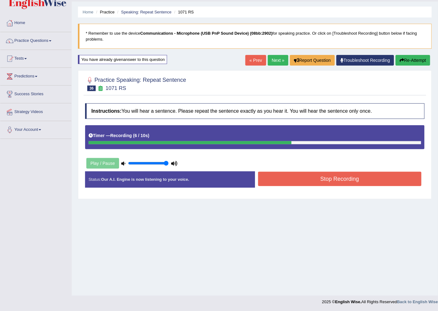
click at [329, 176] on button "Stop Recording" at bounding box center [340, 179] width 164 height 14
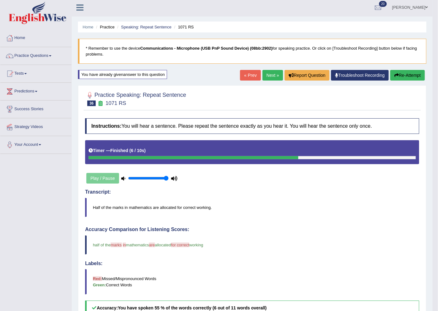
scroll to position [0, 0]
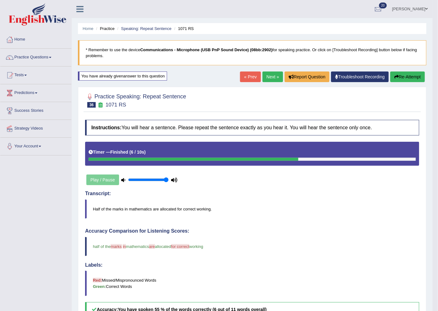
click at [273, 75] on link "Next »" at bounding box center [273, 76] width 21 height 11
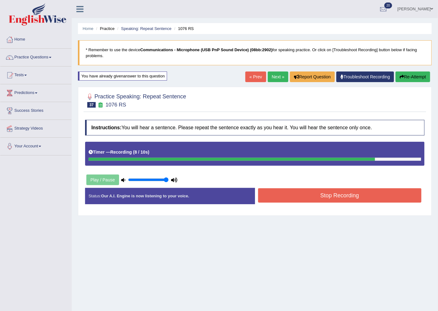
click at [333, 196] on button "Stop Recording" at bounding box center [340, 195] width 164 height 14
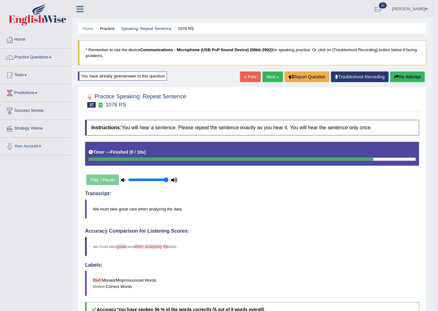
click at [273, 76] on link "Next »" at bounding box center [273, 76] width 21 height 11
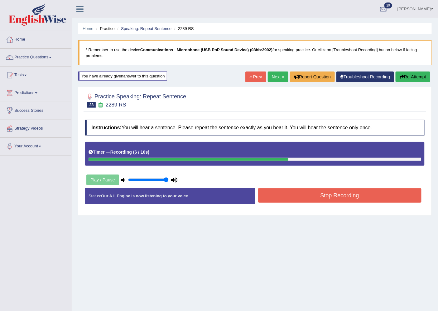
click at [294, 197] on button "Stop Recording" at bounding box center [340, 195] width 164 height 14
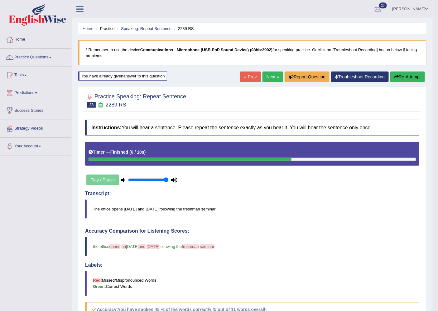
click at [270, 77] on link "Next »" at bounding box center [273, 76] width 21 height 11
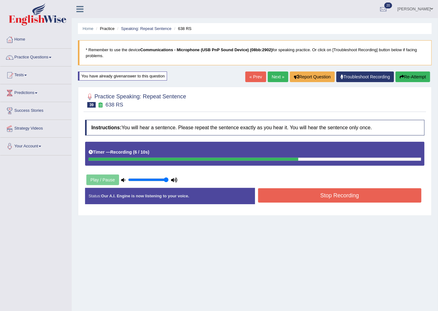
click at [321, 197] on button "Stop Recording" at bounding box center [340, 195] width 164 height 14
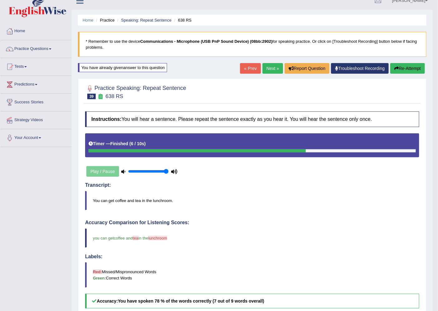
scroll to position [7, 0]
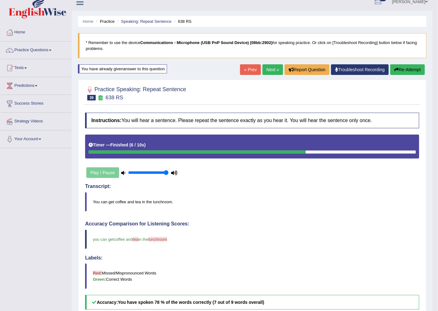
click at [266, 70] on link "Next »" at bounding box center [273, 69] width 21 height 11
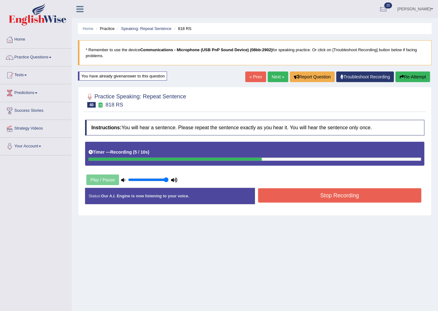
click at [279, 197] on button "Stop Recording" at bounding box center [340, 195] width 164 height 14
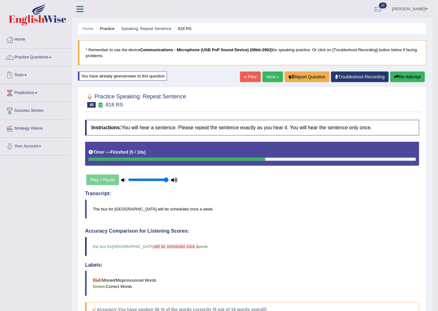
click at [29, 74] on link "Tests" at bounding box center [35, 74] width 71 height 16
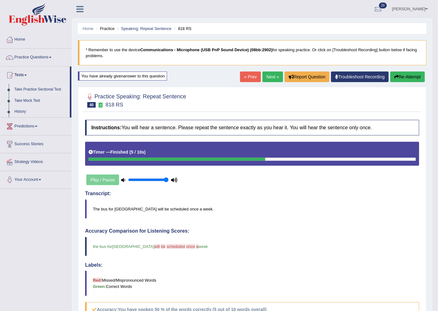
click at [49, 86] on link "Take Practice Sectional Test" at bounding box center [41, 89] width 58 height 11
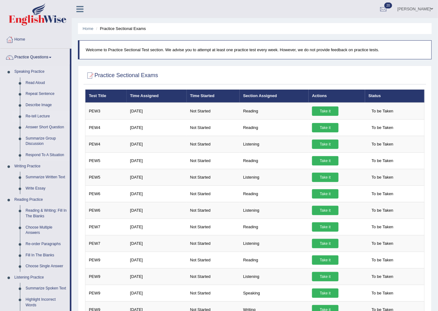
click at [46, 117] on link "Re-tell Lecture" at bounding box center [46, 116] width 47 height 11
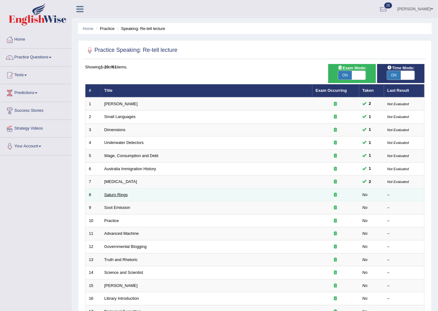
click at [109, 194] on link "Saturn Rings" at bounding box center [116, 194] width 23 height 5
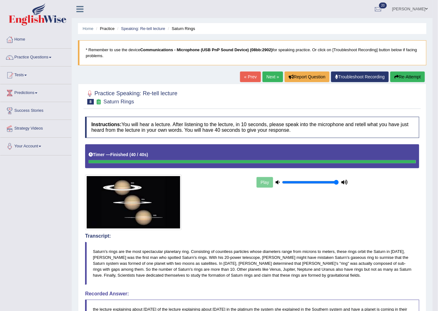
click at [270, 77] on link "Next »" at bounding box center [273, 76] width 21 height 11
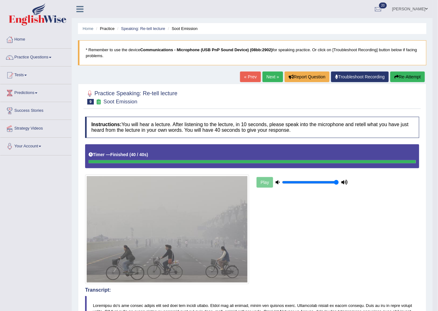
click at [273, 77] on link "Next »" at bounding box center [273, 76] width 21 height 11
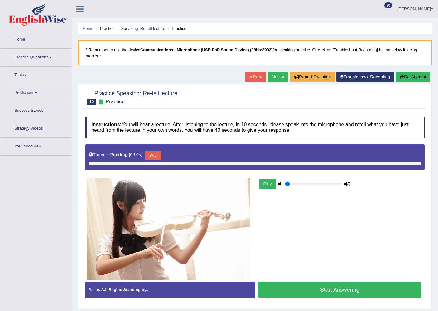
type input "1"
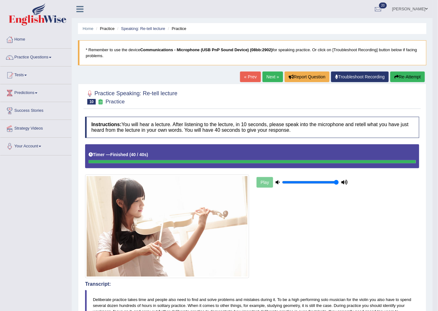
click at [400, 76] on button "Re-Attempt" at bounding box center [408, 76] width 35 height 11
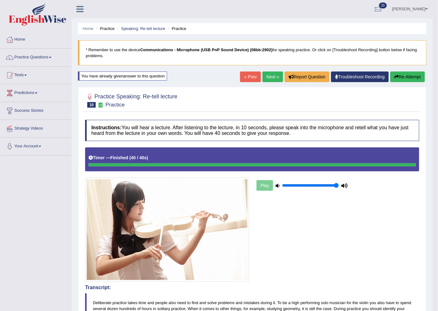
drag, startPoint x: 271, startPoint y: 77, endPoint x: 276, endPoint y: 70, distance: 9.1
click at [272, 76] on link "Next »" at bounding box center [273, 76] width 21 height 11
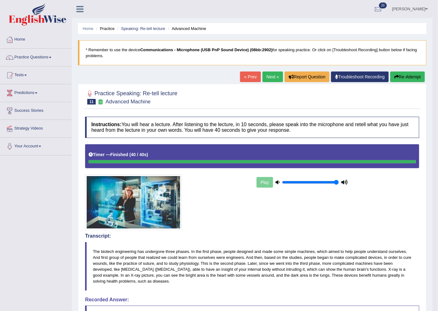
click at [404, 76] on button "Re-Attempt" at bounding box center [408, 76] width 35 height 11
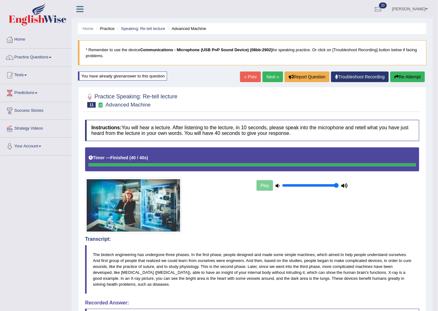
click at [271, 75] on link "Next »" at bounding box center [273, 76] width 21 height 11
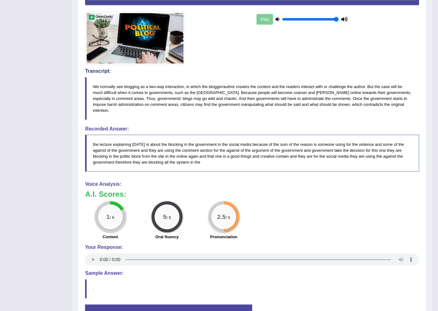
scroll to position [25, 0]
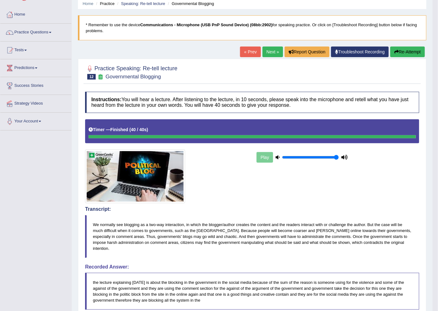
drag, startPoint x: 267, startPoint y: 49, endPoint x: 255, endPoint y: 63, distance: 18.1
click at [267, 49] on link "Next »" at bounding box center [273, 51] width 21 height 11
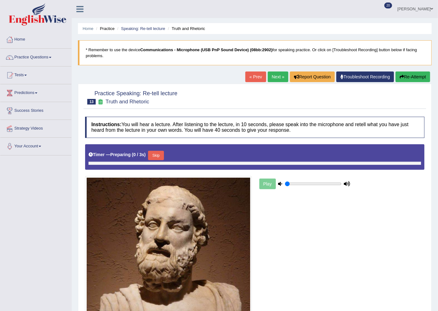
type input "1"
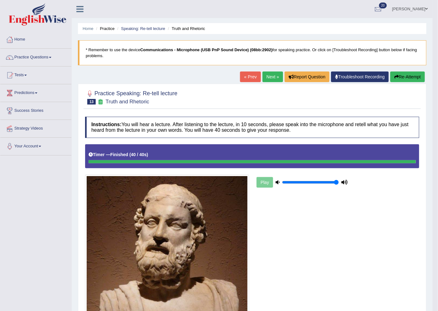
click at [269, 76] on link "Next »" at bounding box center [273, 76] width 21 height 11
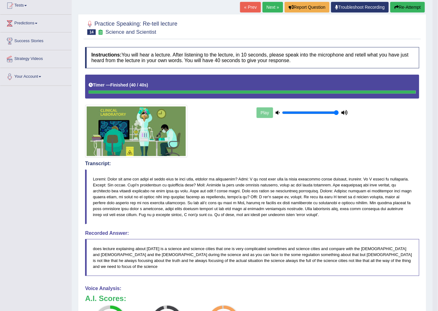
scroll to position [36, 0]
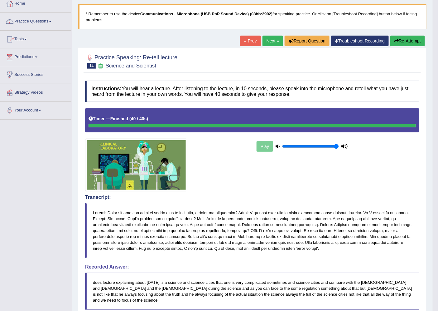
click at [51, 20] on link "Practice Questions" at bounding box center [35, 21] width 71 height 16
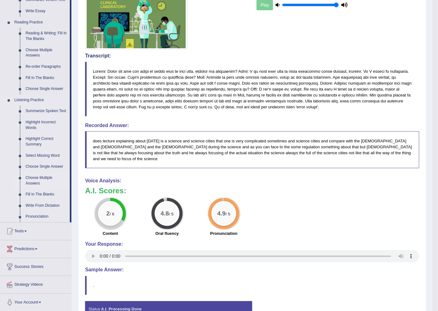
scroll to position [209, 0]
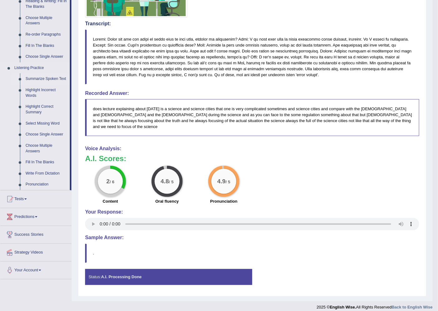
click at [61, 79] on link "Summarize Spoken Text" at bounding box center [46, 78] width 47 height 11
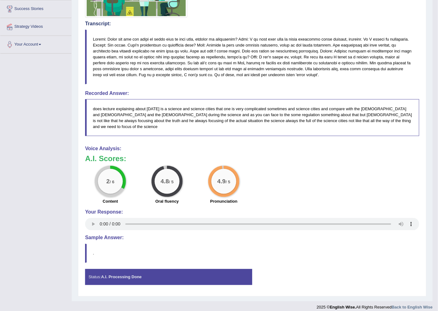
scroll to position [126, 0]
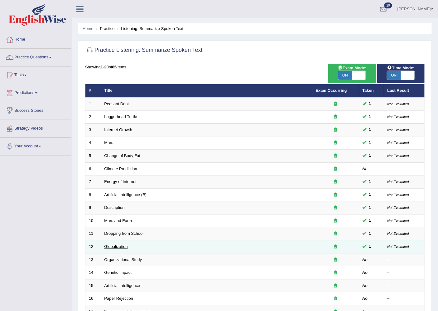
click at [114, 246] on link "Globalization" at bounding box center [116, 246] width 23 height 5
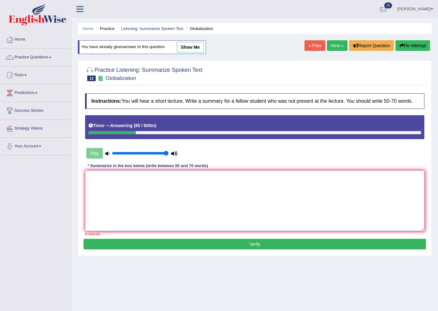
click at [182, 202] on textarea at bounding box center [255, 200] width 340 height 61
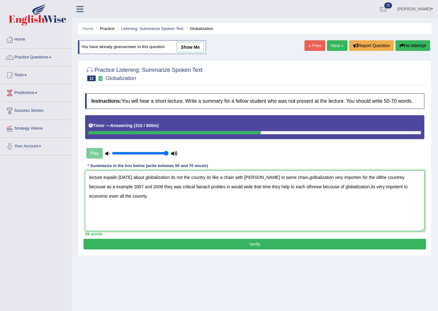
click at [90, 176] on textarea "lecture expalin [DATE] about globalization its not the country its like a chain…" at bounding box center [255, 200] width 340 height 61
type textarea "Lecture expalin [DATE] about globalization its not the country its like a chain…"
click at [230, 245] on button "Verify" at bounding box center [255, 244] width 343 height 11
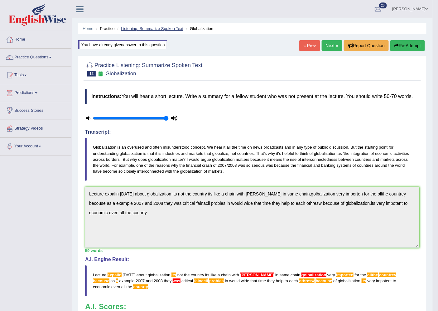
click at [133, 26] on link "Listening: Summarize Spoken Text" at bounding box center [152, 28] width 62 height 5
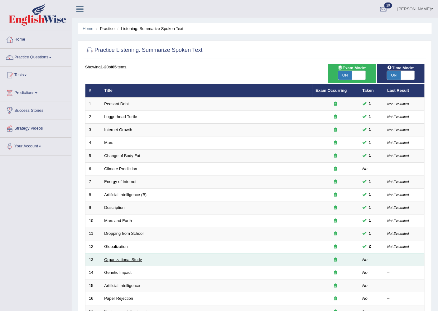
click at [115, 261] on link "Organizational Study" at bounding box center [124, 259] width 38 height 5
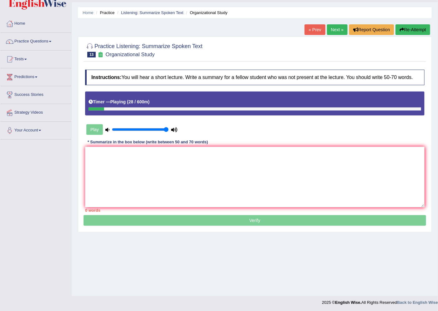
scroll to position [17, 0]
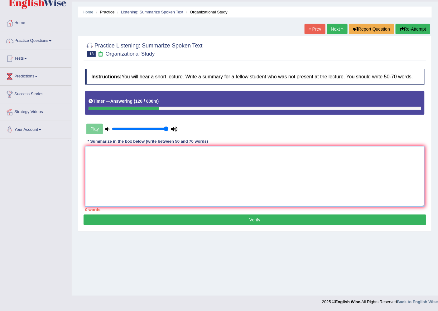
click at [127, 196] on textarea at bounding box center [255, 176] width 340 height 61
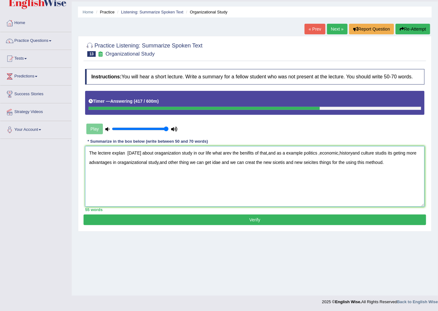
type textarea "The lectere explan [DATE] about oraganization study in our life what arev the b…"
click at [243, 220] on button "Verify" at bounding box center [255, 219] width 343 height 11
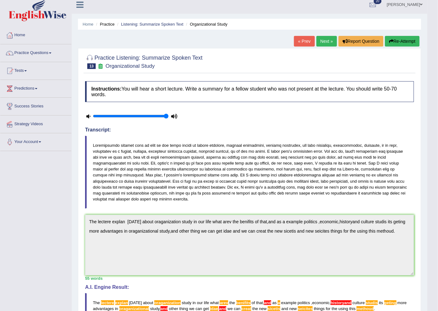
scroll to position [0, 0]
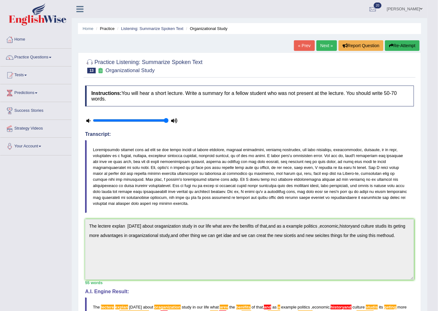
click at [327, 45] on link "Next »" at bounding box center [327, 45] width 21 height 11
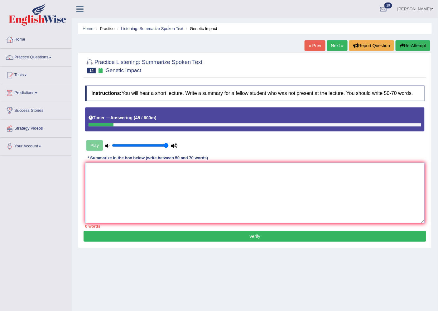
drag, startPoint x: 239, startPoint y: 178, endPoint x: 263, endPoint y: 182, distance: 25.1
click at [244, 178] on textarea at bounding box center [255, 193] width 340 height 61
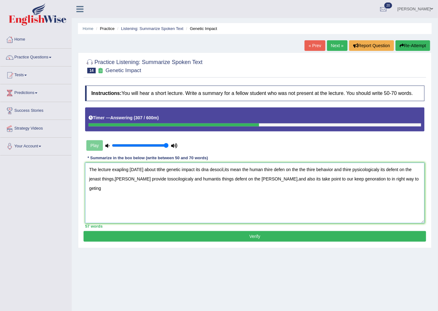
type textarea "The lecture exapling today about t6he genetic impact its dna desocil,its mean t…"
click at [328, 236] on button "Verify" at bounding box center [255, 236] width 343 height 11
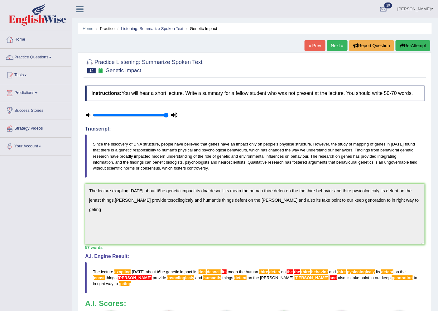
click at [435, 6] on link "Pramod Jayasooriya" at bounding box center [415, 8] width 45 height 16
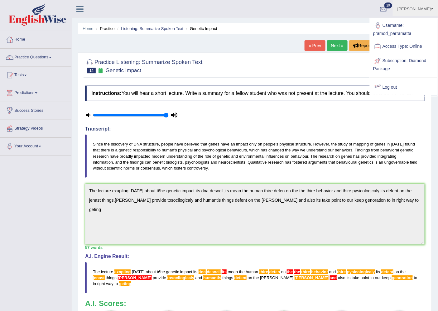
click at [392, 84] on link "Log out" at bounding box center [403, 87] width 67 height 14
